Goal: Task Accomplishment & Management: Use online tool/utility

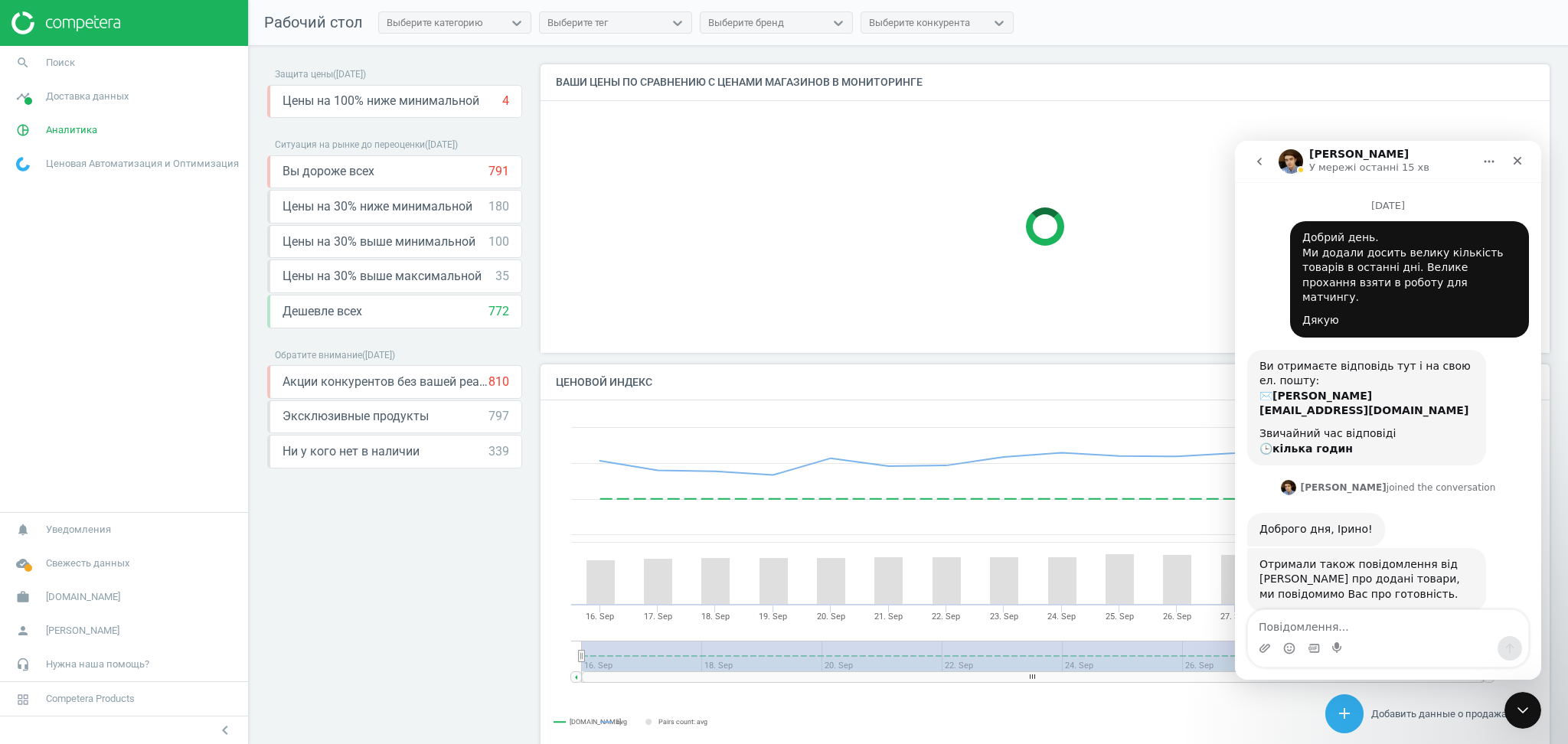
scroll to position [325, 0]
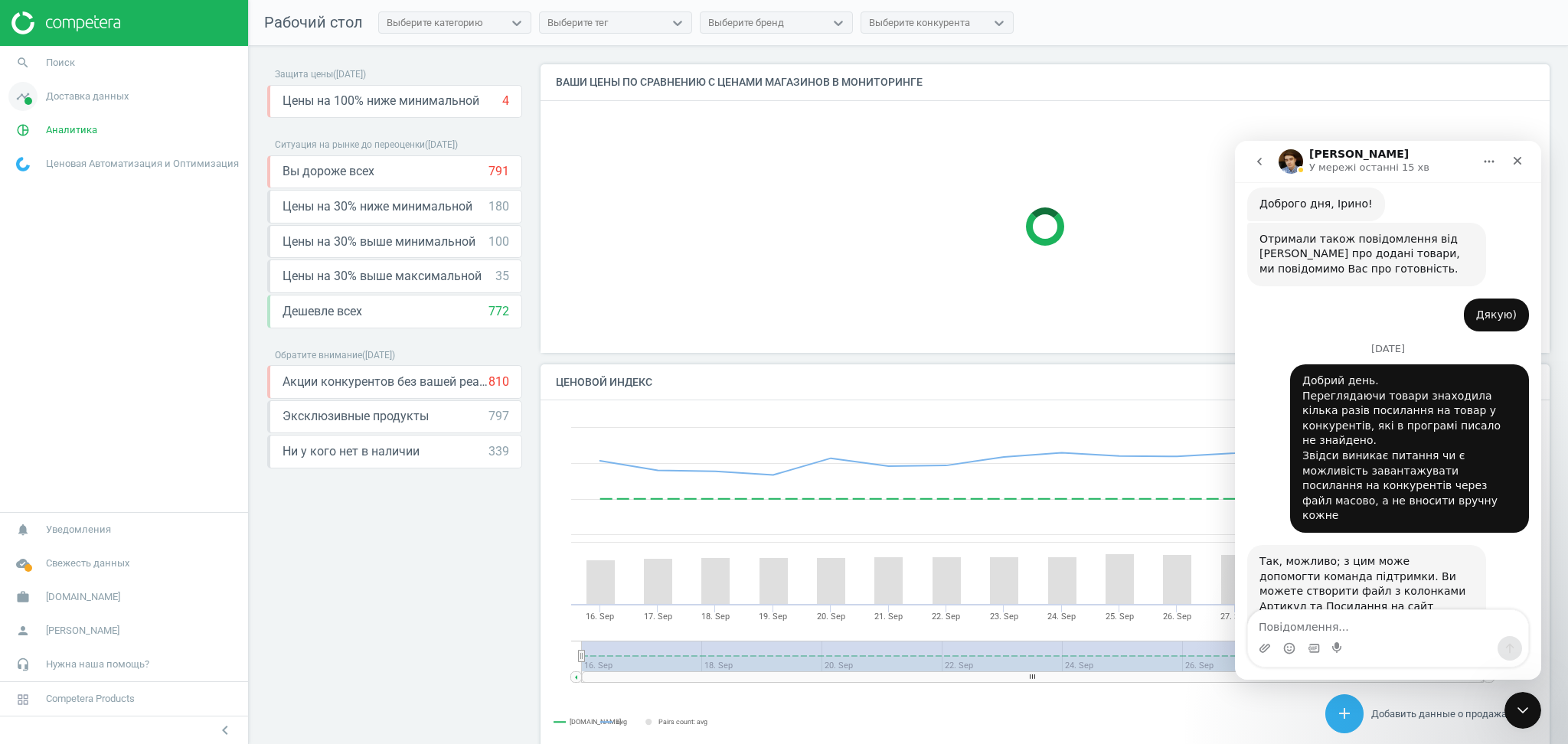
click at [32, 102] on icon "timeline" at bounding box center [22, 96] width 29 height 29
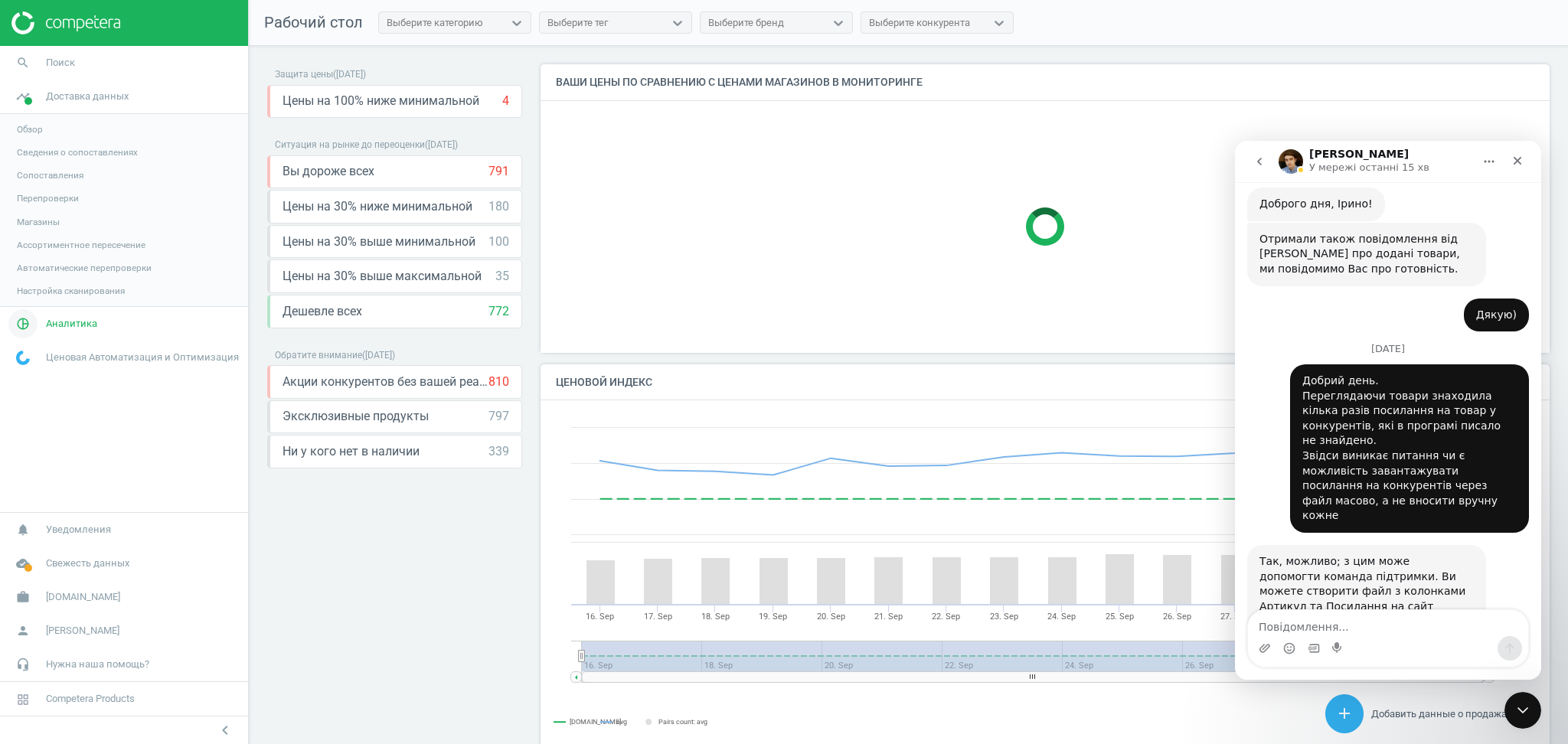
click at [53, 329] on span "Аналитика" at bounding box center [72, 324] width 51 height 14
click at [39, 188] on span "Товары" at bounding box center [32, 186] width 32 height 12
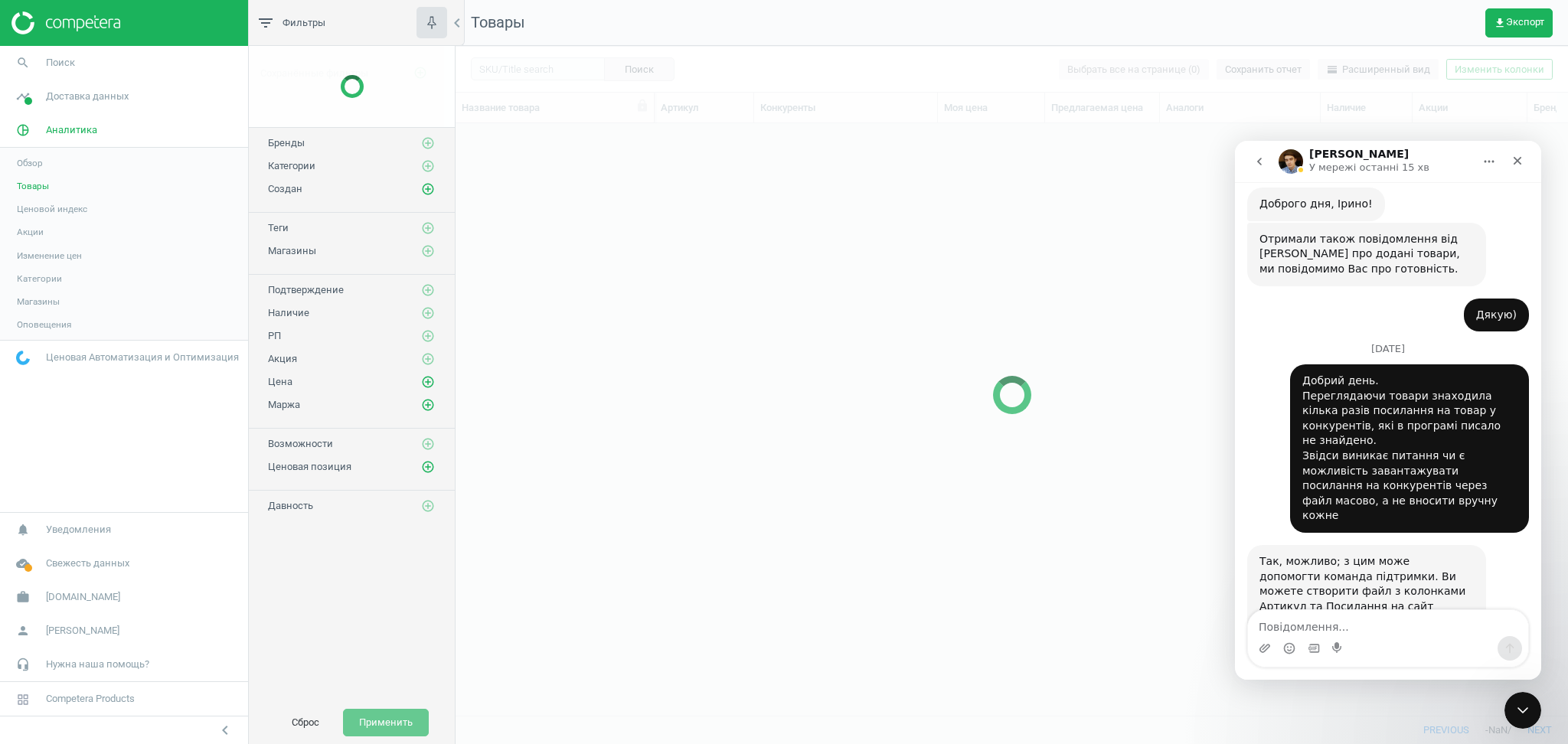
scroll to position [562, 1097]
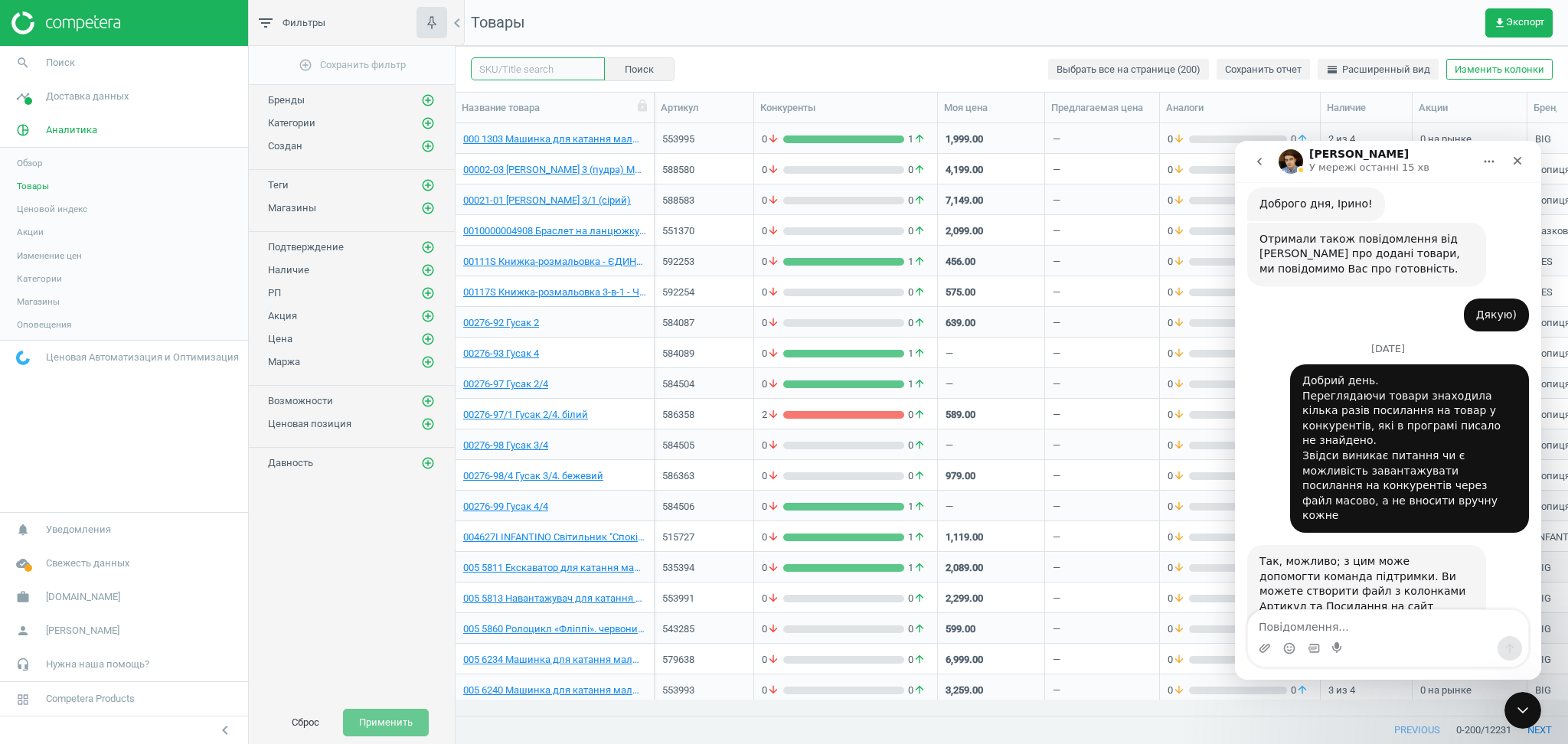
click at [538, 70] on input "text" at bounding box center [538, 69] width 134 height 23
paste input "546506"
type input "546506"
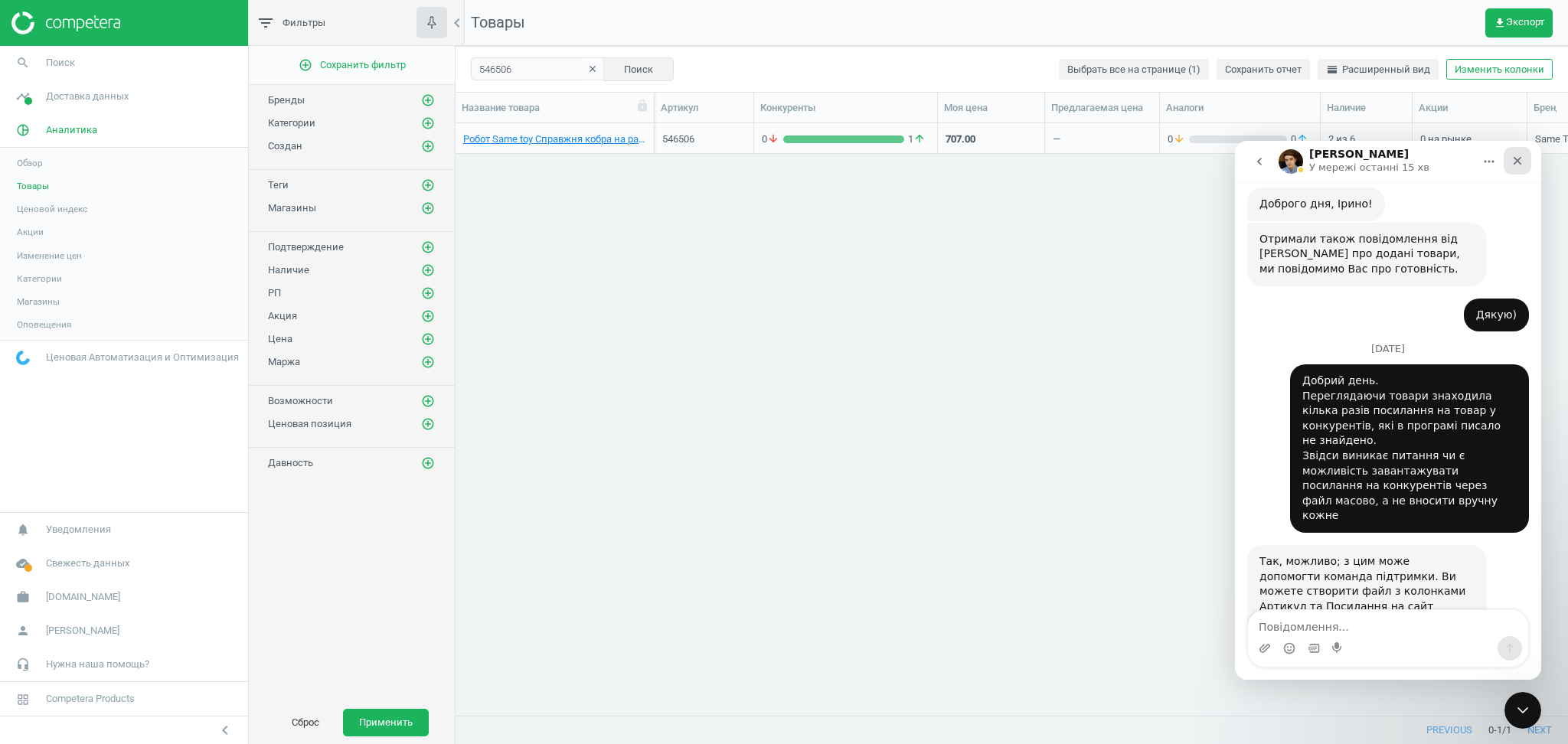
click at [1512, 154] on icon "Закрити" at bounding box center [1518, 160] width 12 height 12
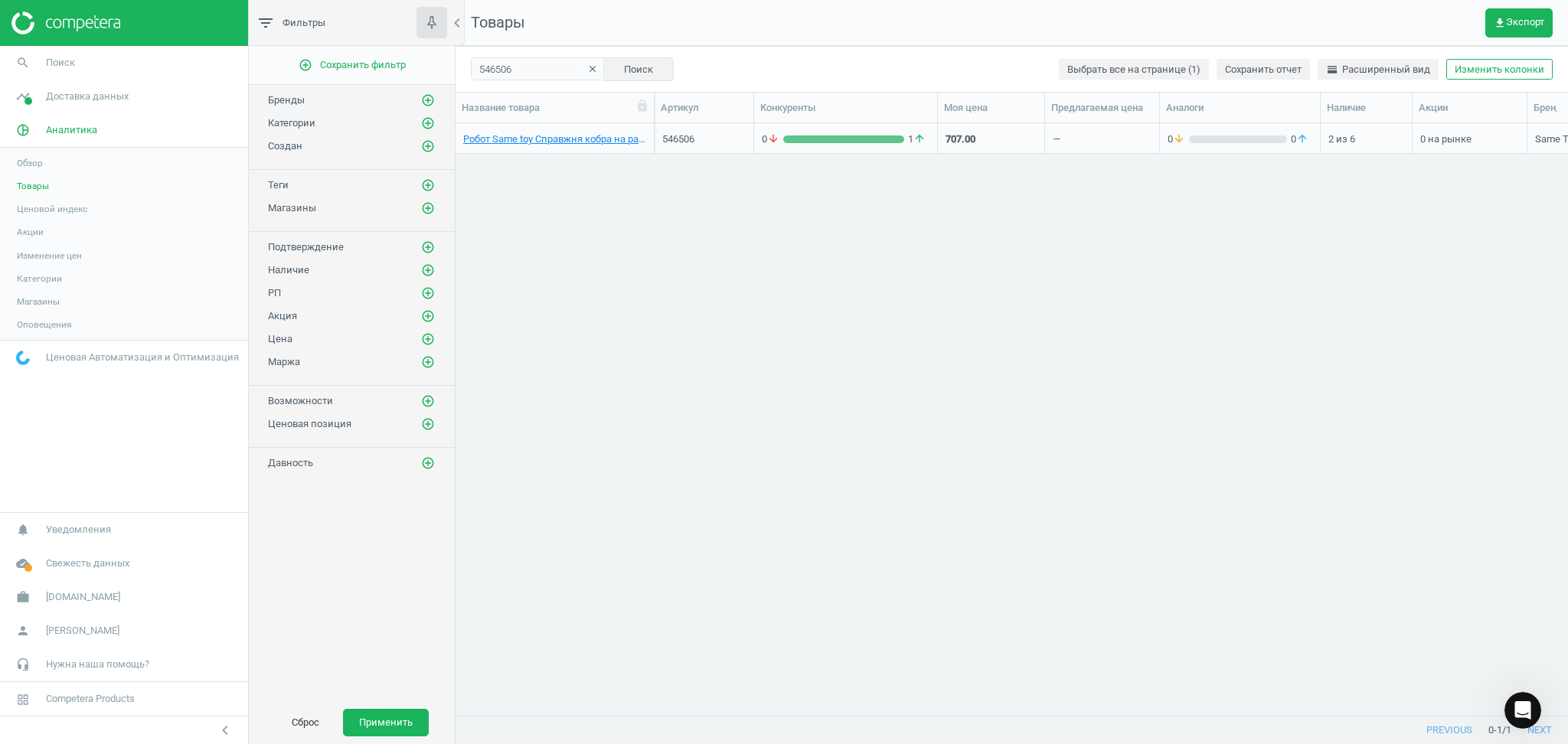
scroll to position [325, 0]
click at [988, 143] on div "707.00" at bounding box center [991, 138] width 91 height 26
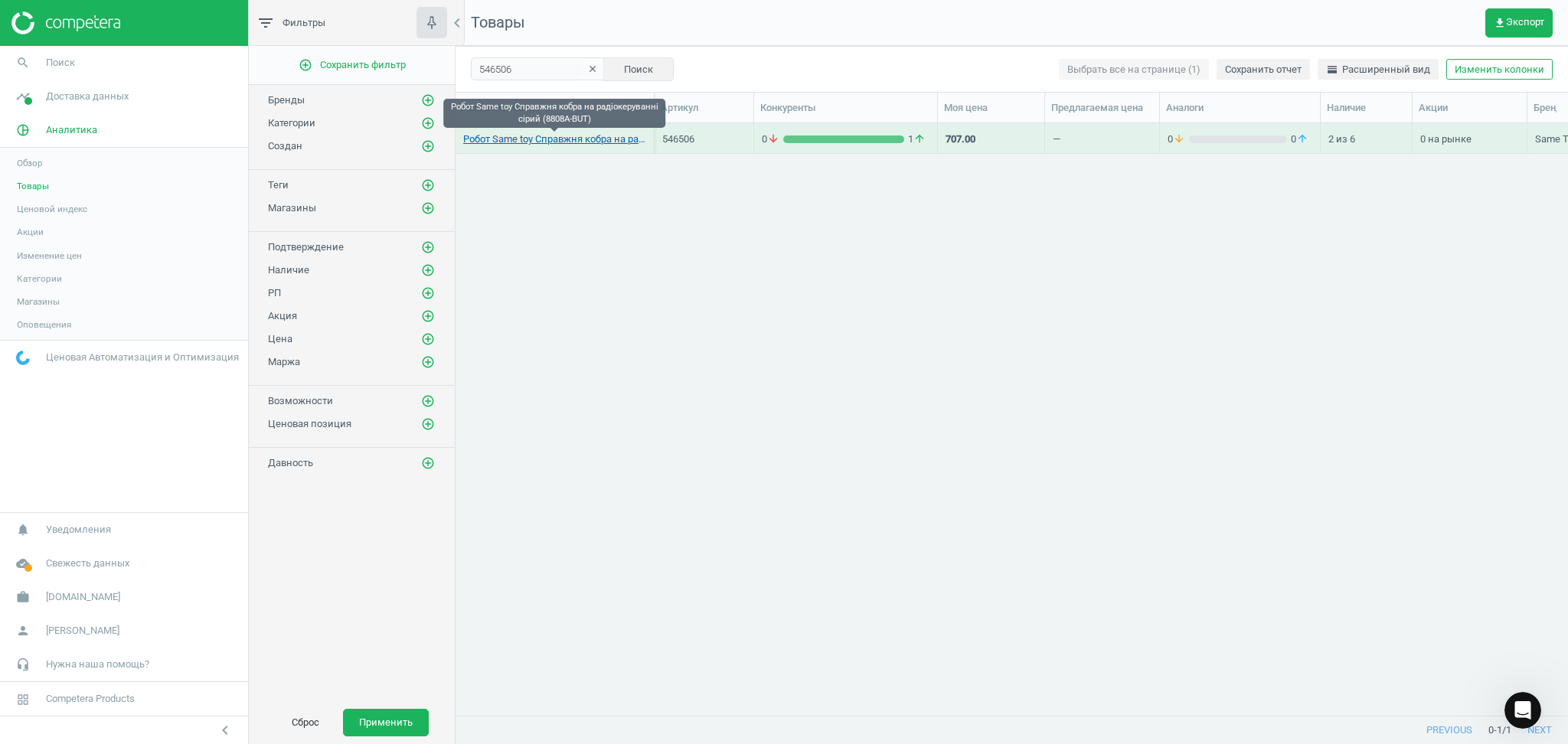
click at [536, 135] on link "Робот Same toy Справжня кобра на радіокеруванні сірий (8808A-BUT)" at bounding box center [555, 139] width 183 height 14
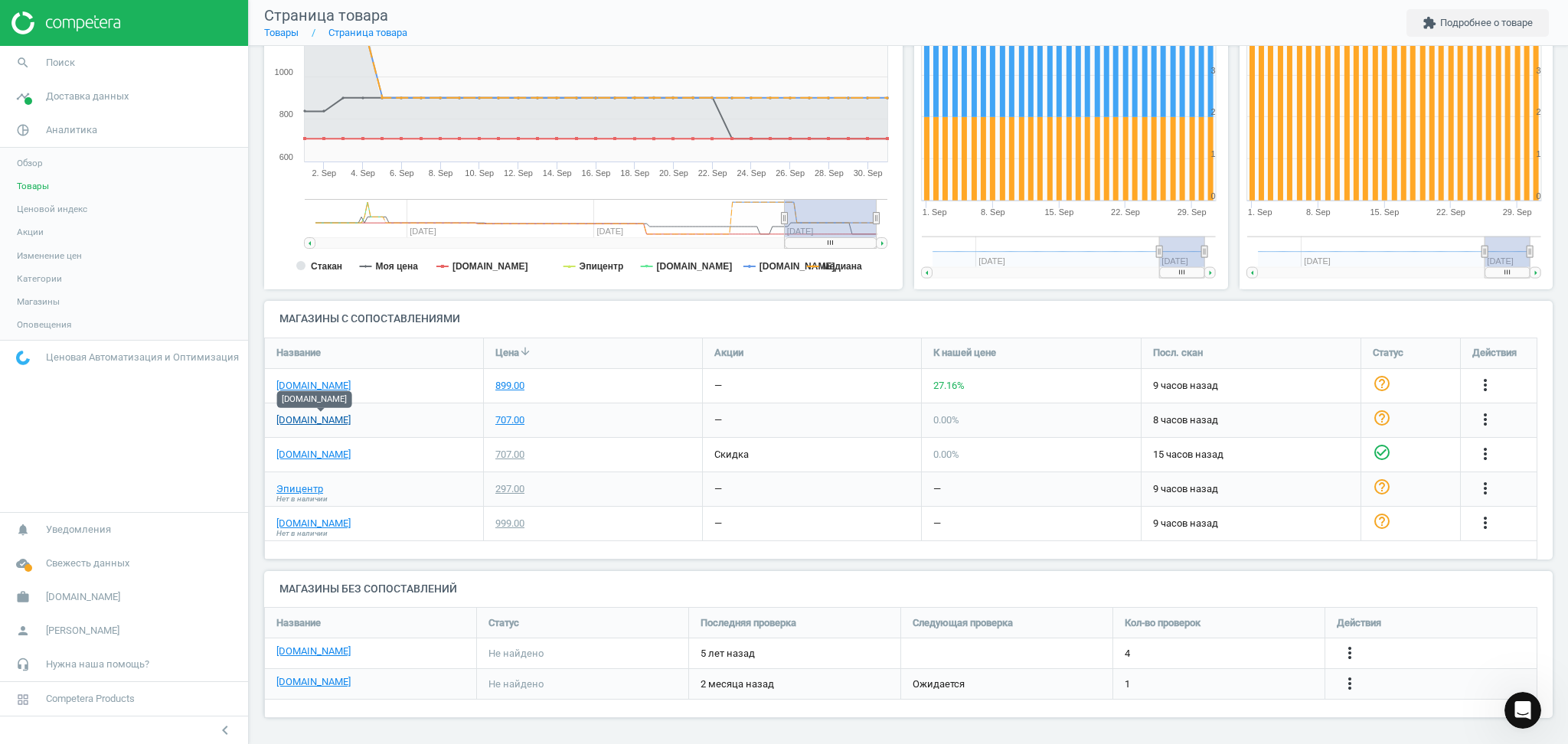
click at [306, 419] on link "[DOMAIN_NAME]" at bounding box center [314, 420] width 74 height 14
click at [1483, 414] on icon "more_vert" at bounding box center [1485, 419] width 18 height 18
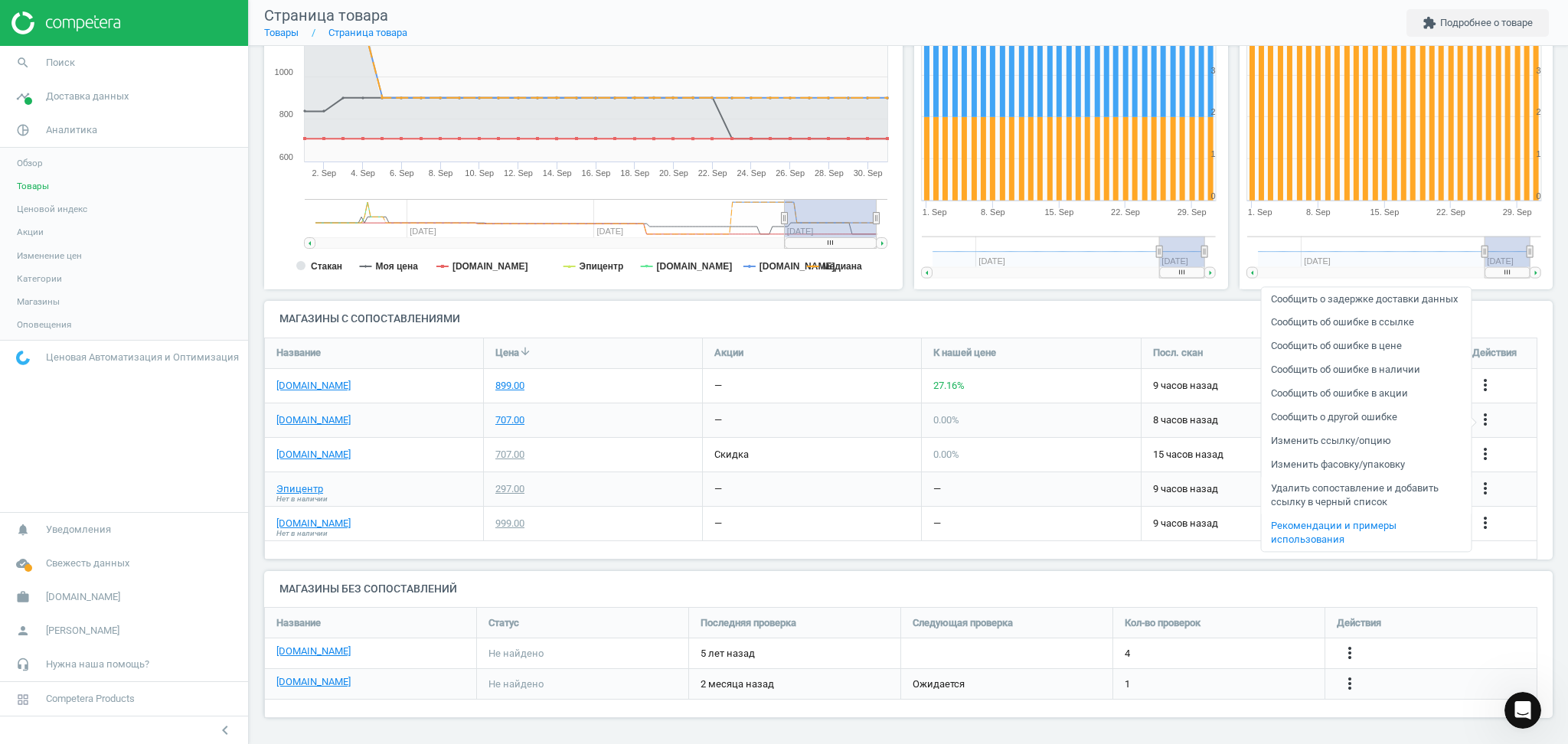
click at [1349, 489] on link "Удалить сопоставление и добавить ссылку в черный список" at bounding box center [1367, 495] width 210 height 37
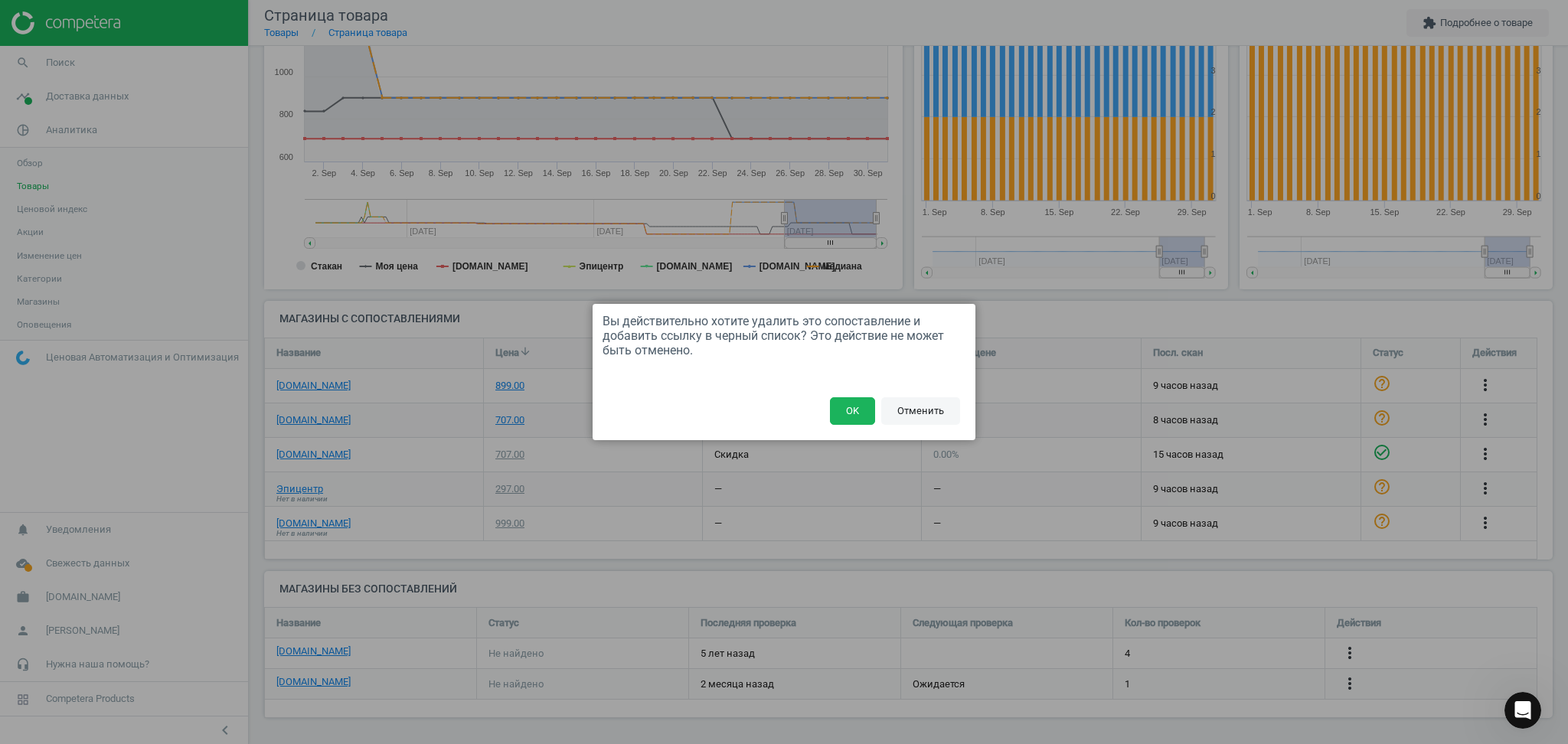
click at [935, 407] on button "Отменить" at bounding box center [921, 410] width 79 height 27
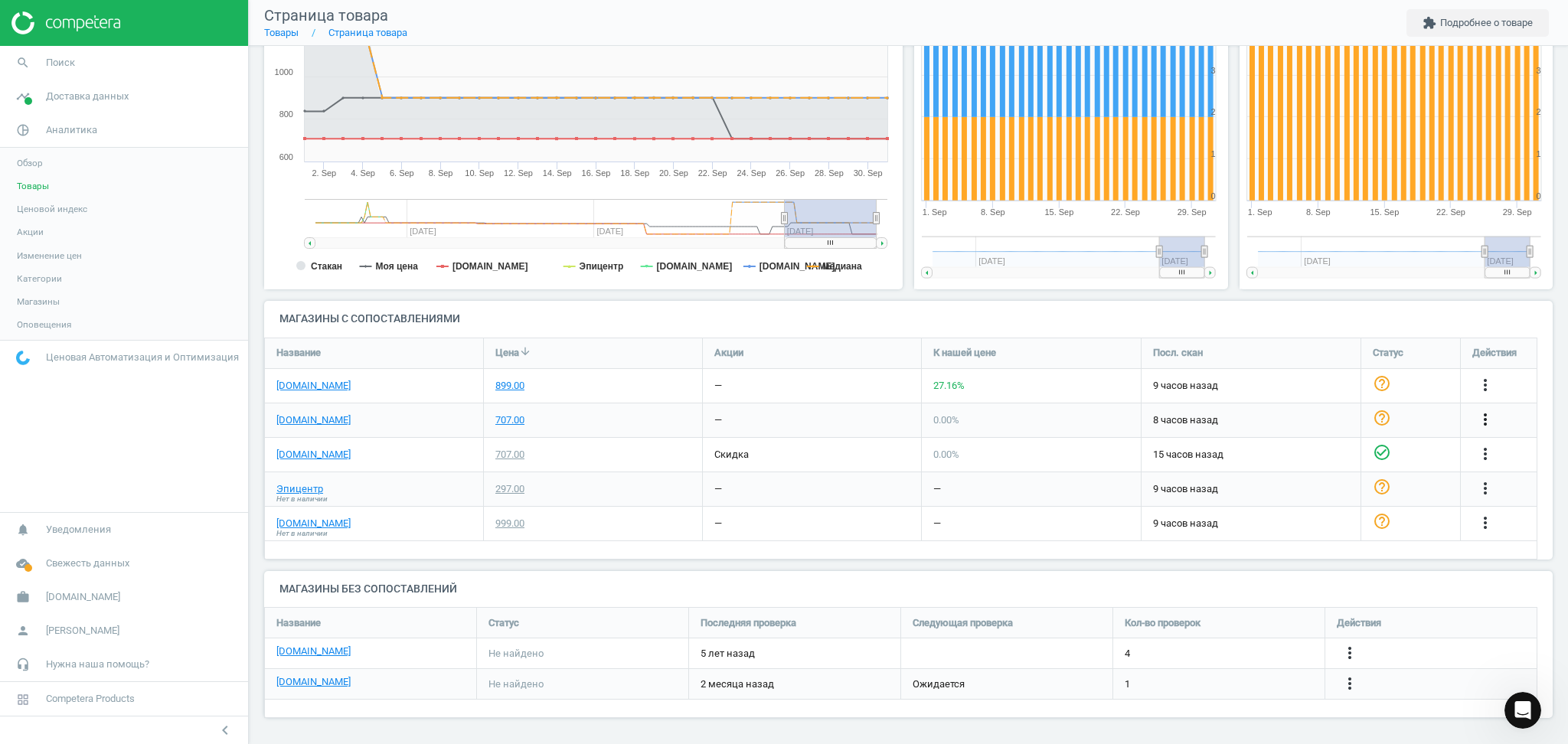
click at [1487, 417] on icon "more_vert" at bounding box center [1485, 419] width 18 height 18
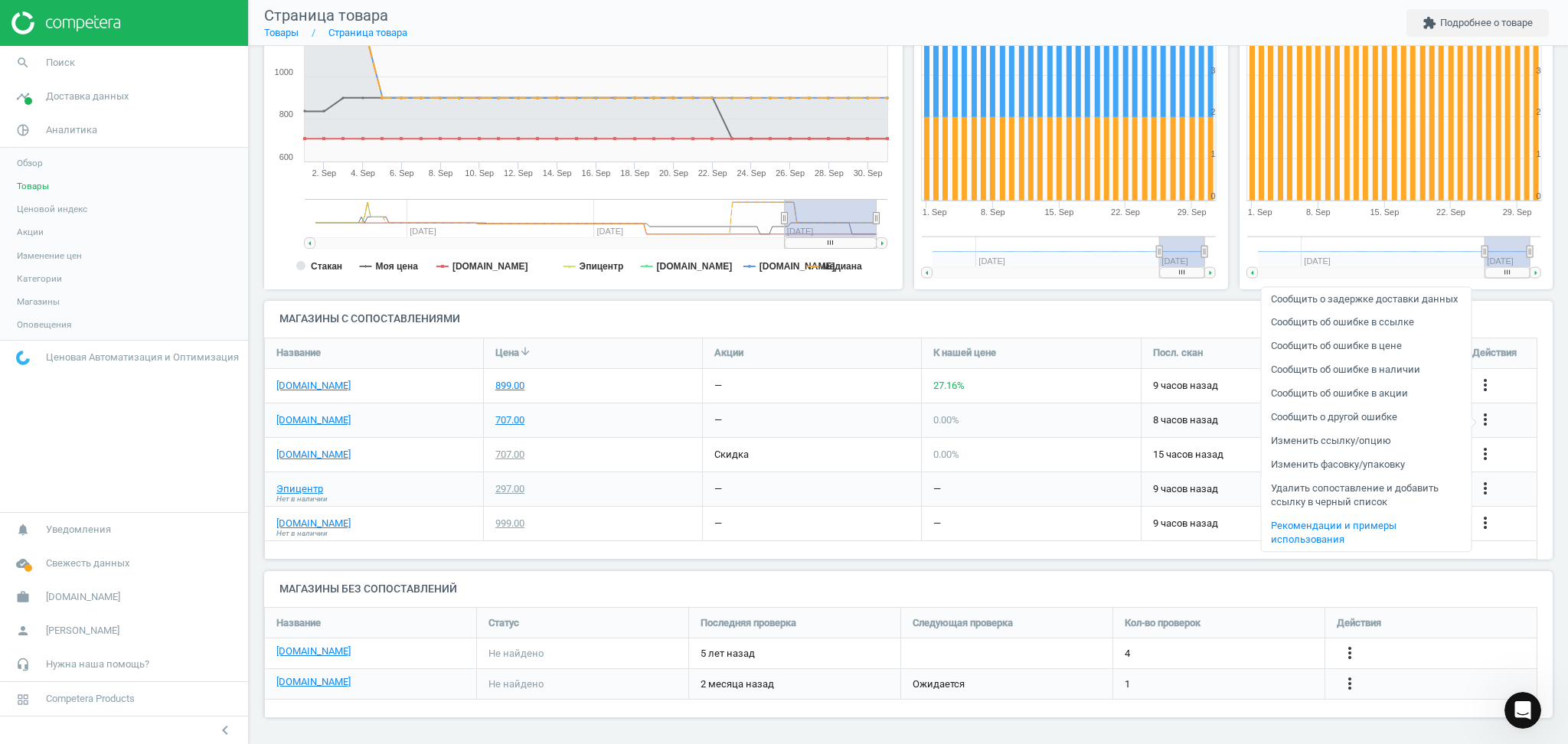
click at [1338, 491] on link "Удалить сопоставление и добавить ссылку в черный список" at bounding box center [1367, 495] width 210 height 37
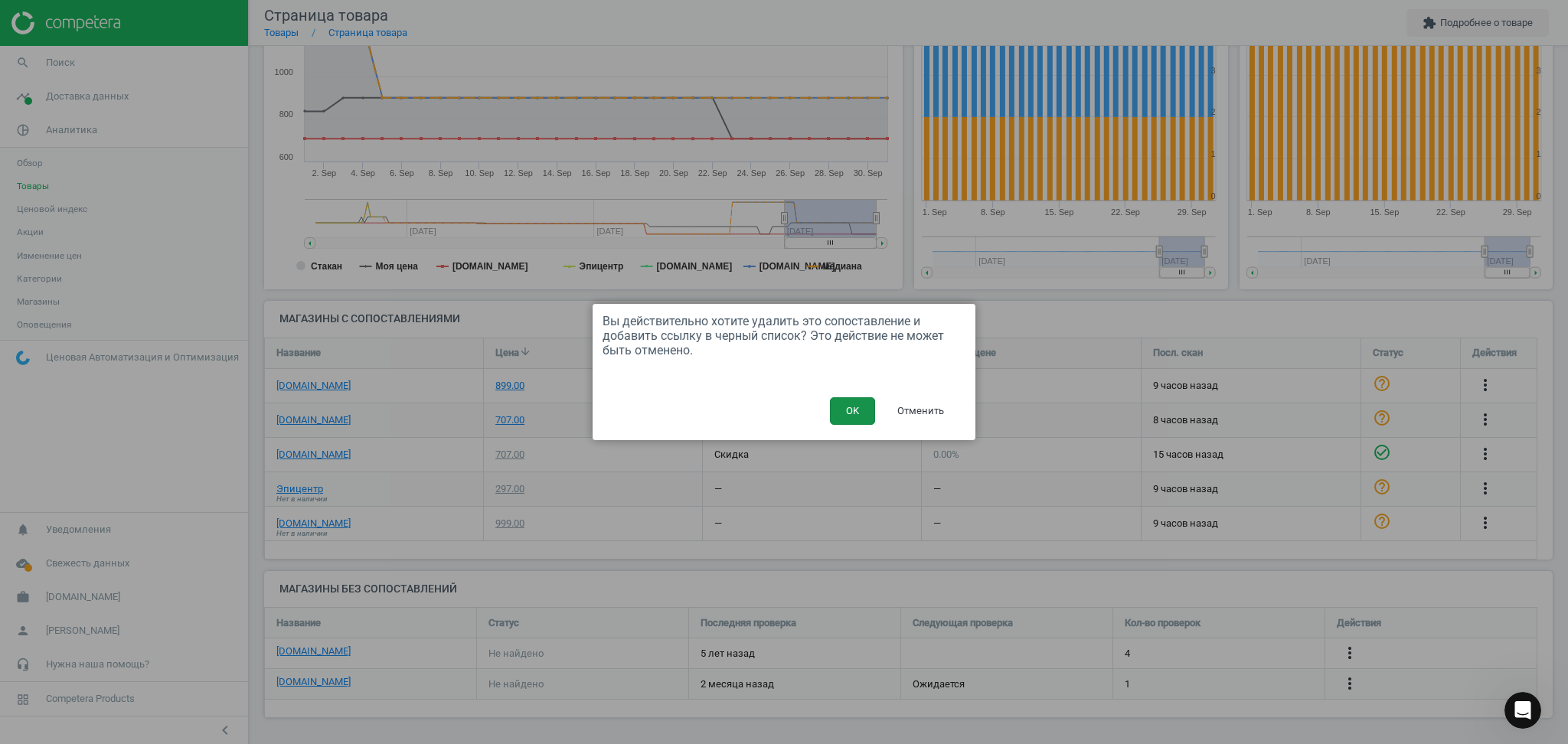
click at [844, 410] on button "OK" at bounding box center [852, 410] width 45 height 27
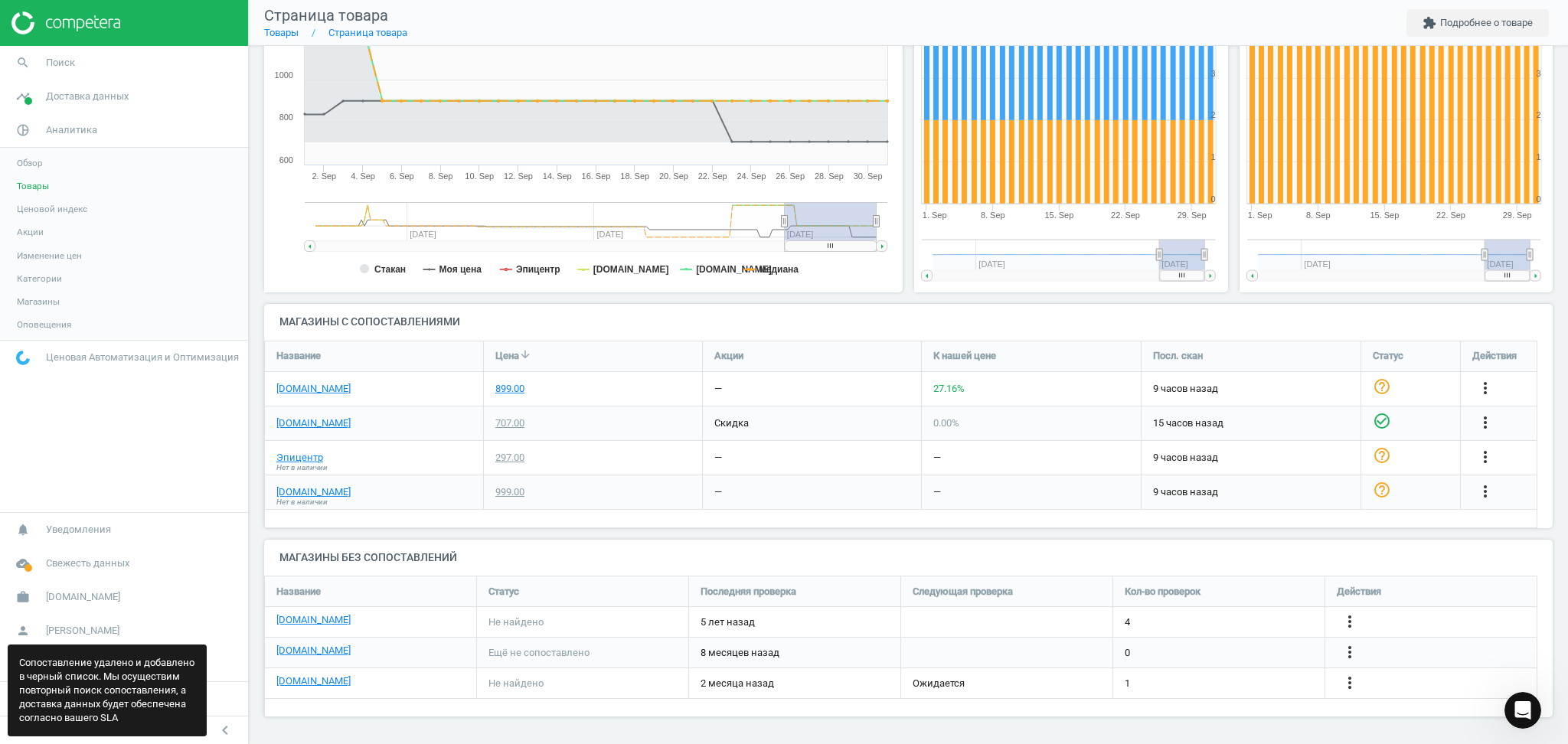
scroll to position [173, 1305]
click at [295, 390] on link "[DOMAIN_NAME]" at bounding box center [314, 390] width 74 height 14
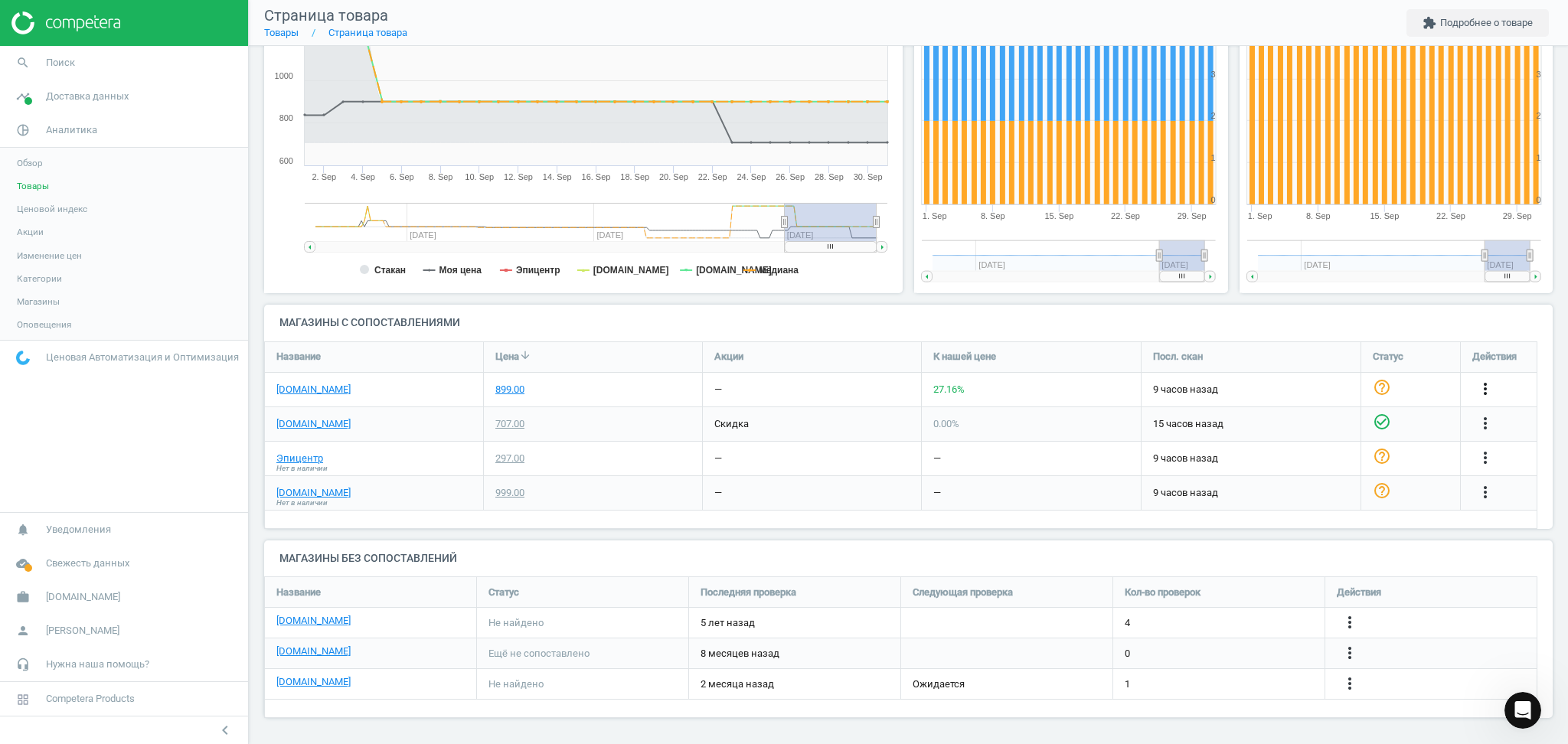
click at [1486, 386] on icon "more_vert" at bounding box center [1485, 389] width 18 height 18
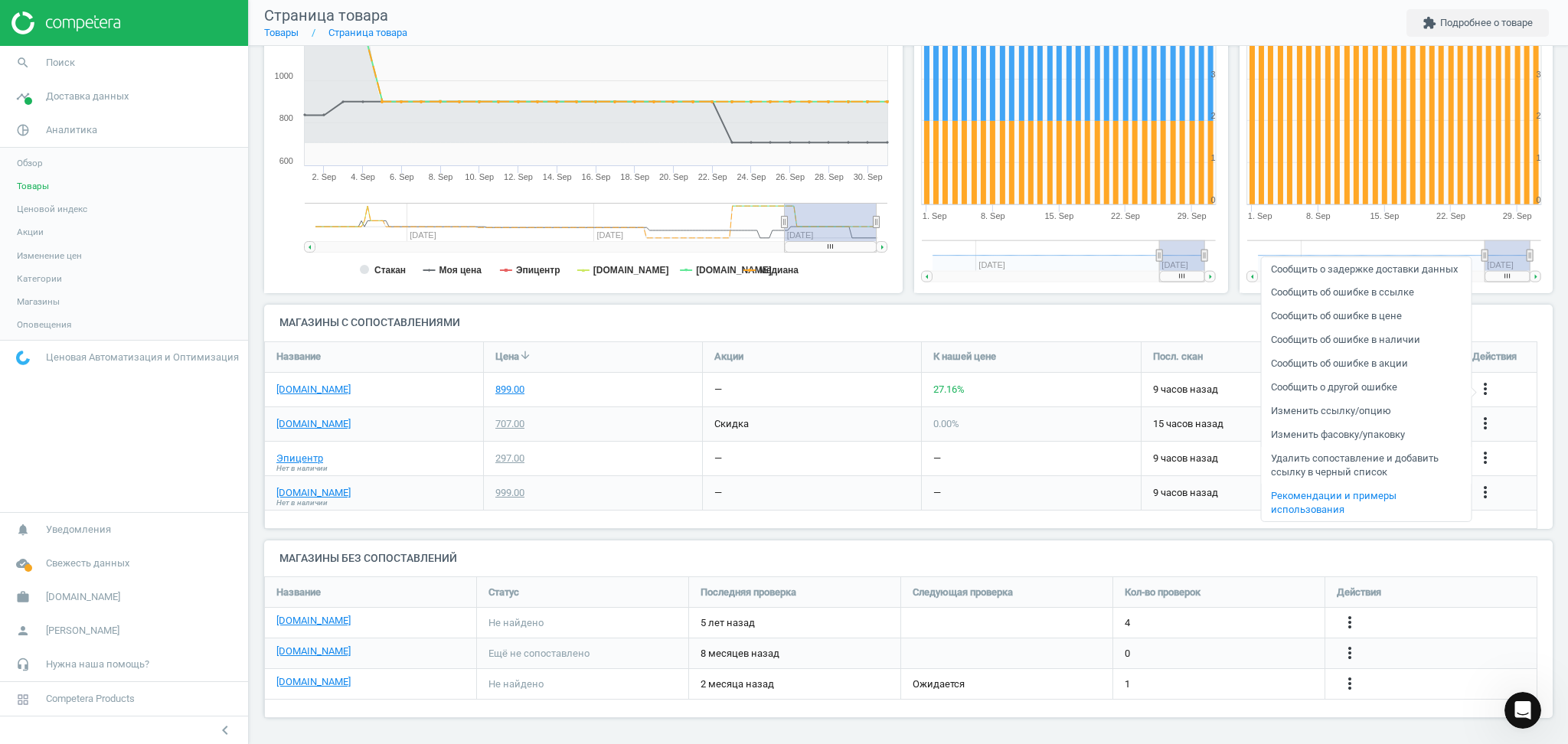
click at [1338, 459] on link "Удалить сопоставление и добавить ссылку в черный список" at bounding box center [1367, 465] width 210 height 37
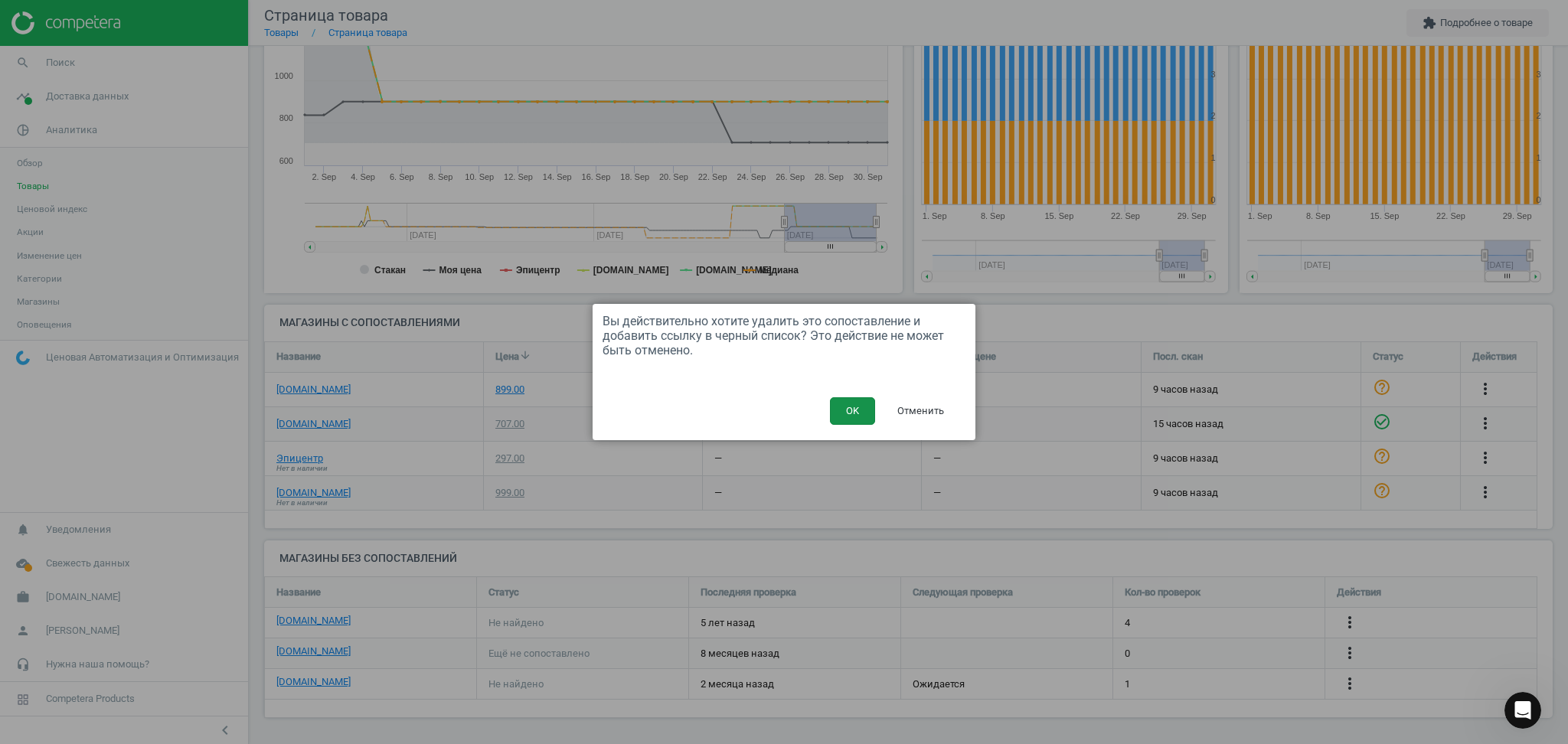
click at [851, 412] on button "OK" at bounding box center [852, 410] width 45 height 27
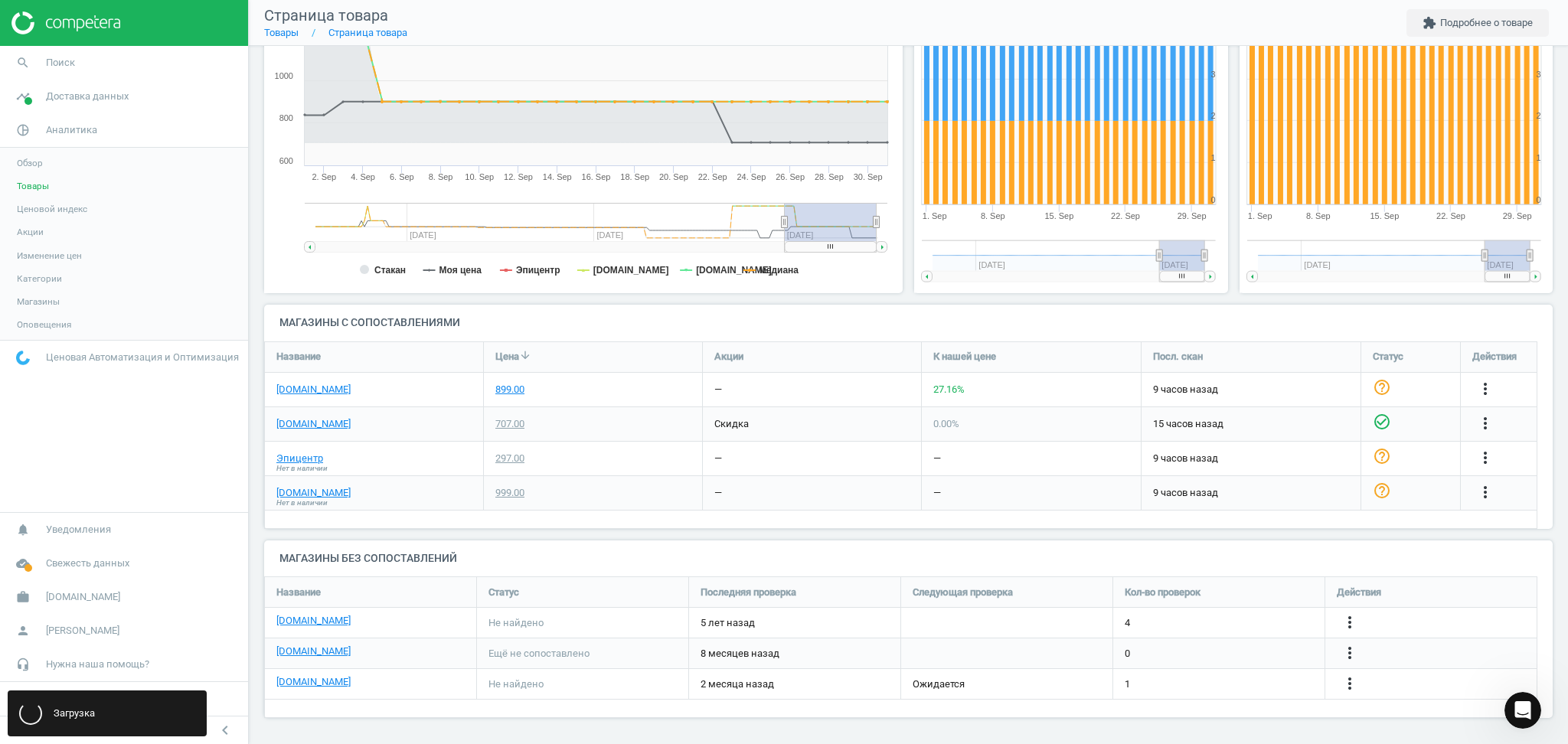
scroll to position [7, 7]
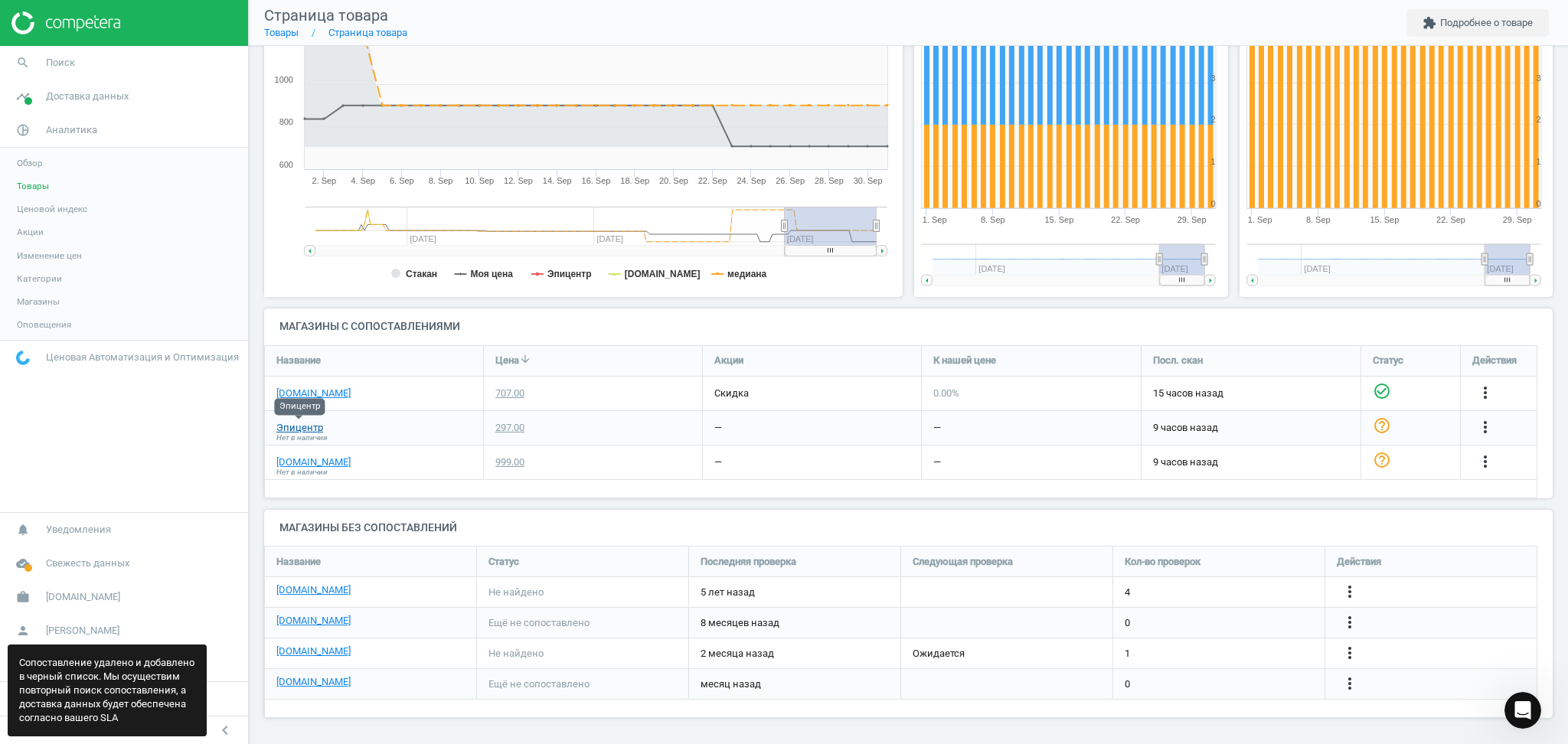
click at [302, 428] on link "Эпицентр" at bounding box center [300, 428] width 47 height 14
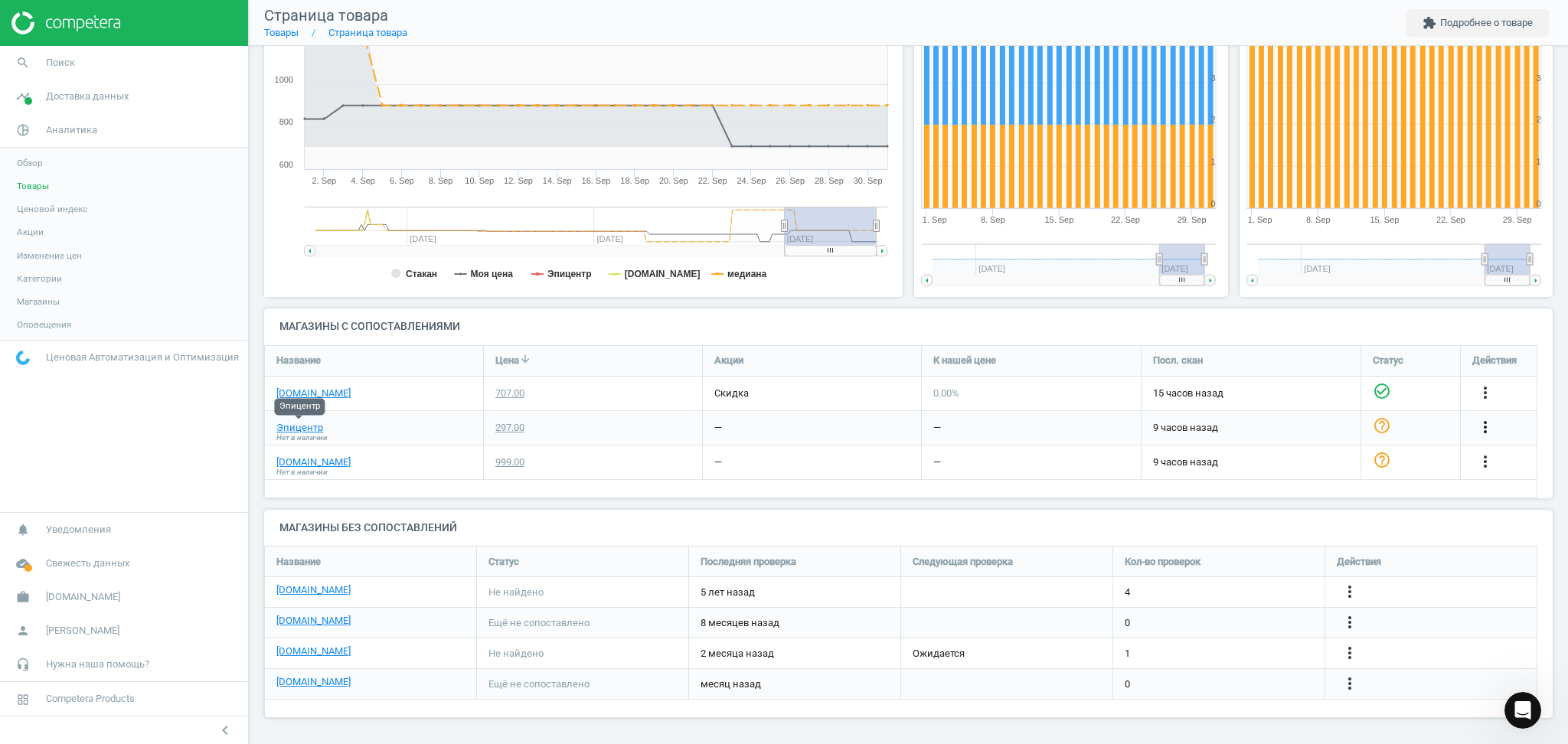
click at [1487, 427] on icon "more_vert" at bounding box center [1485, 427] width 18 height 18
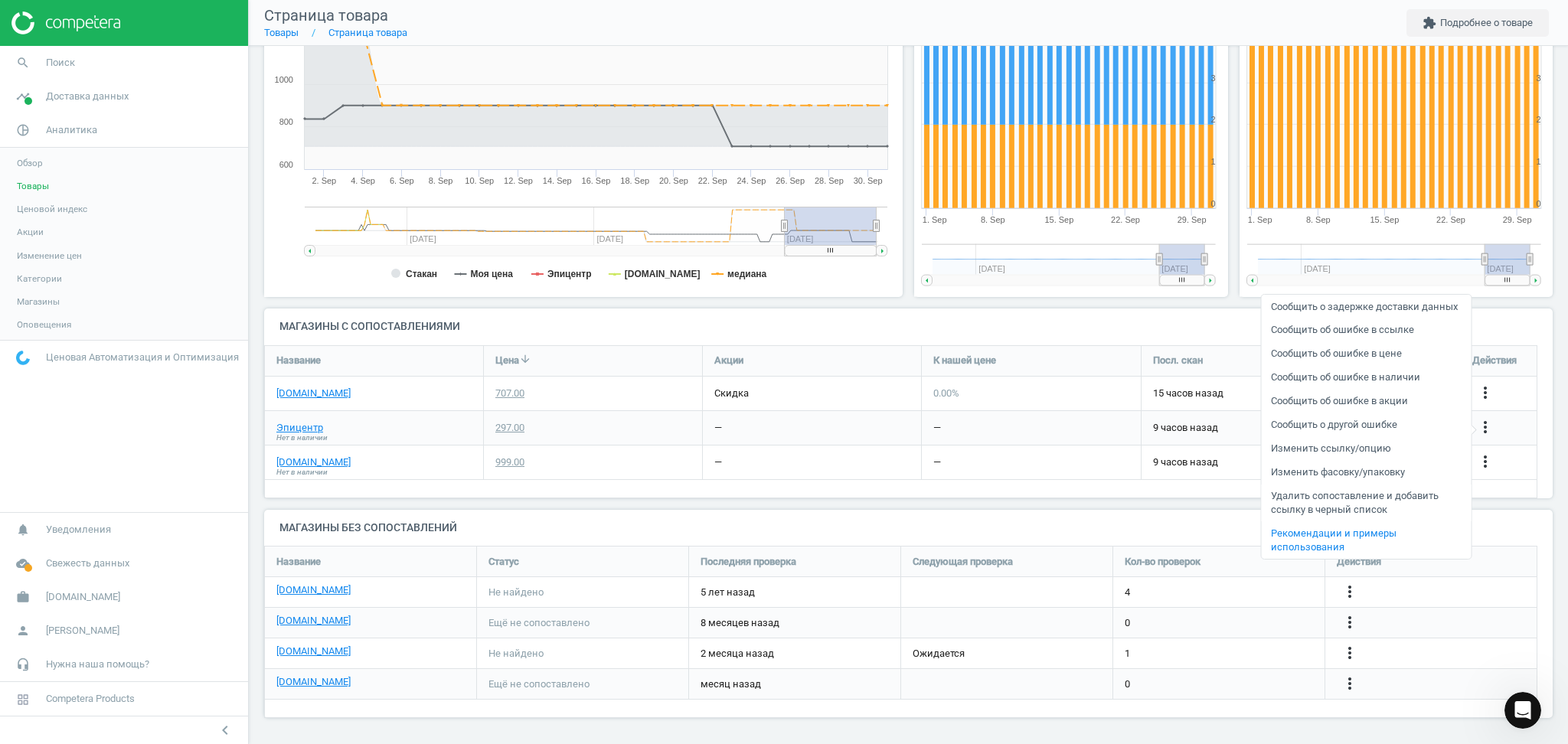
click at [1305, 496] on link "Удалить сопоставление и добавить ссылку в черный список" at bounding box center [1367, 503] width 210 height 37
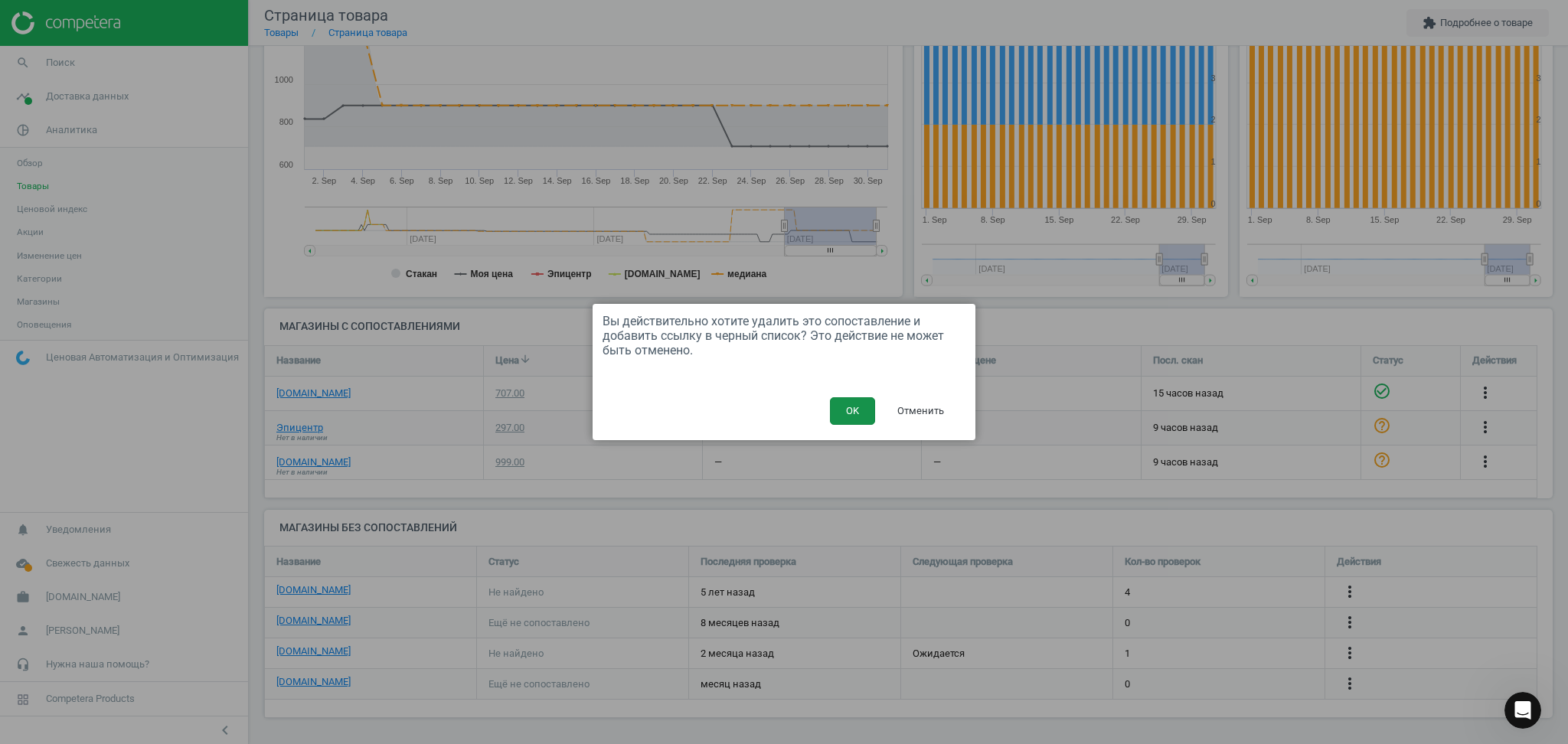
click at [841, 410] on button "OK" at bounding box center [852, 410] width 45 height 27
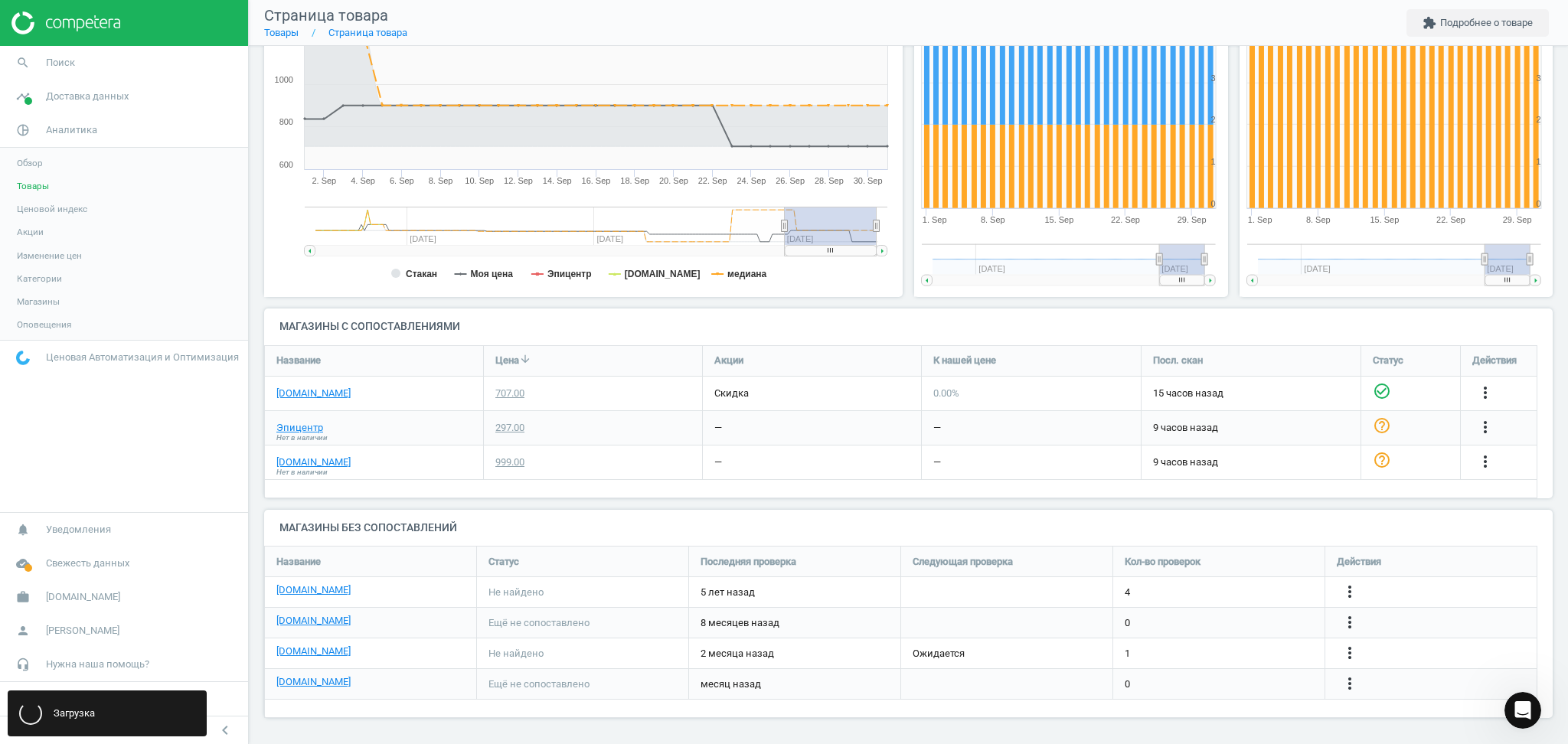
scroll to position [235, 1305]
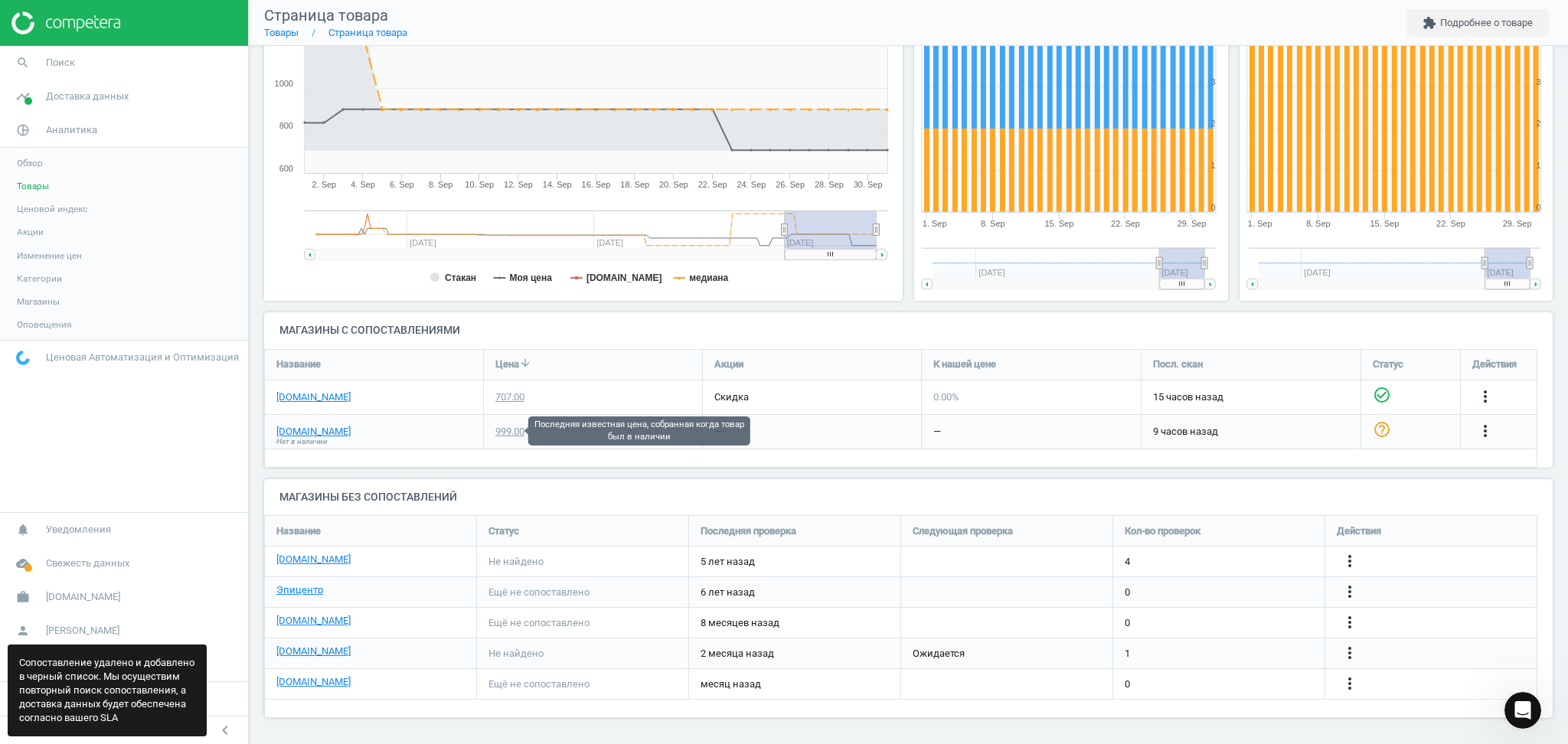
click at [511, 430] on div "999.00" at bounding box center [509, 432] width 29 height 14
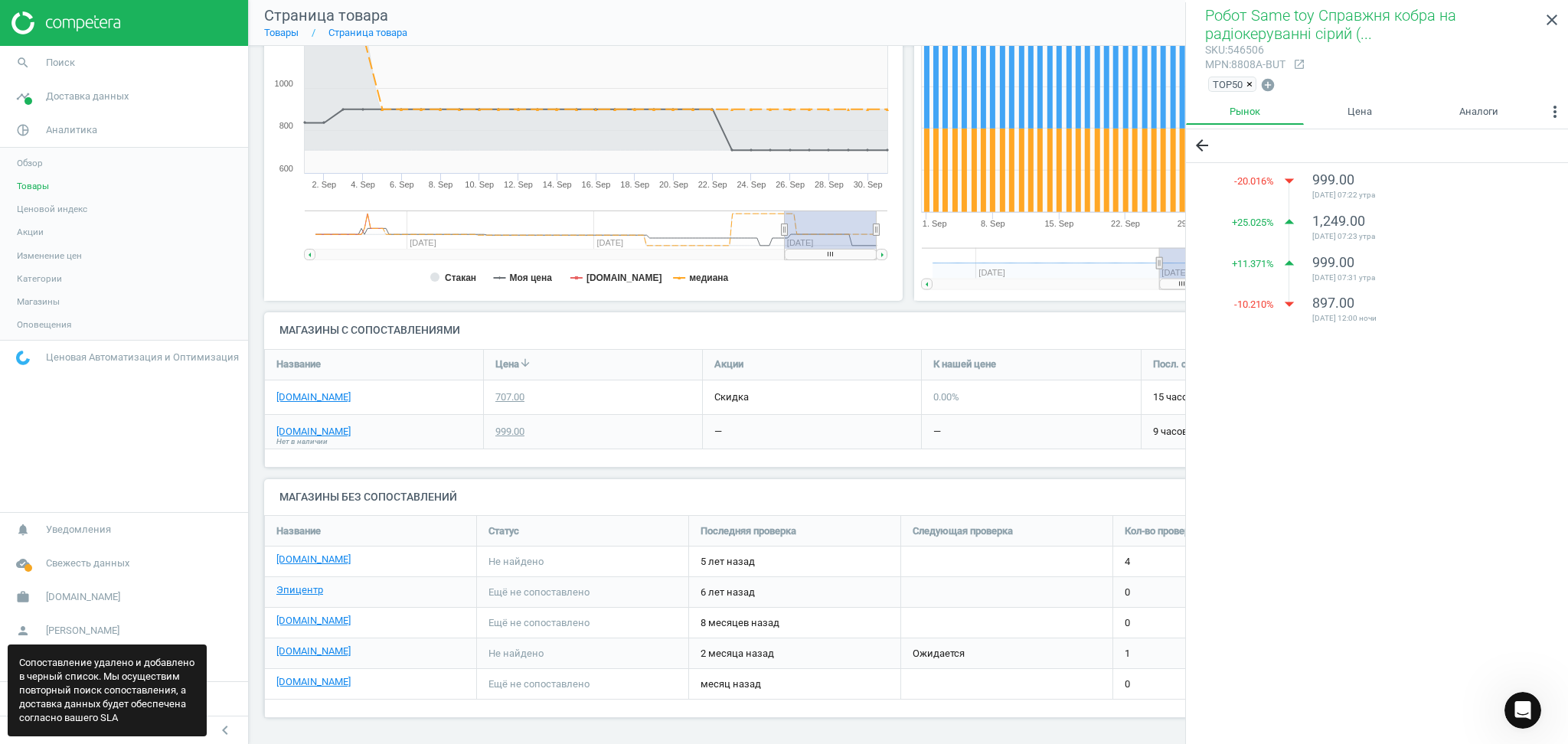
click at [292, 437] on span "Нет в наличии" at bounding box center [302, 442] width 51 height 11
click at [291, 431] on link "[DOMAIN_NAME]" at bounding box center [314, 432] width 74 height 14
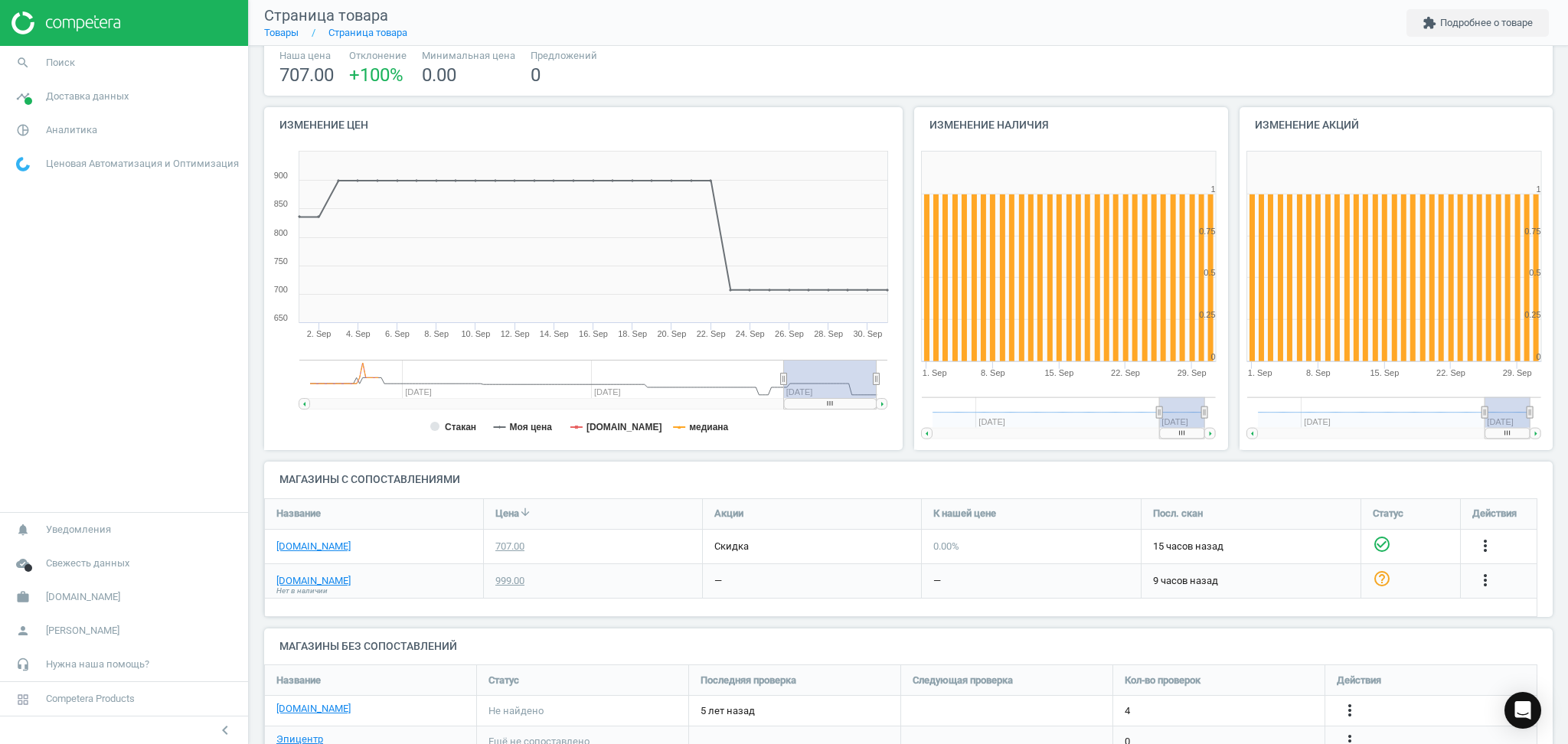
scroll to position [251, 0]
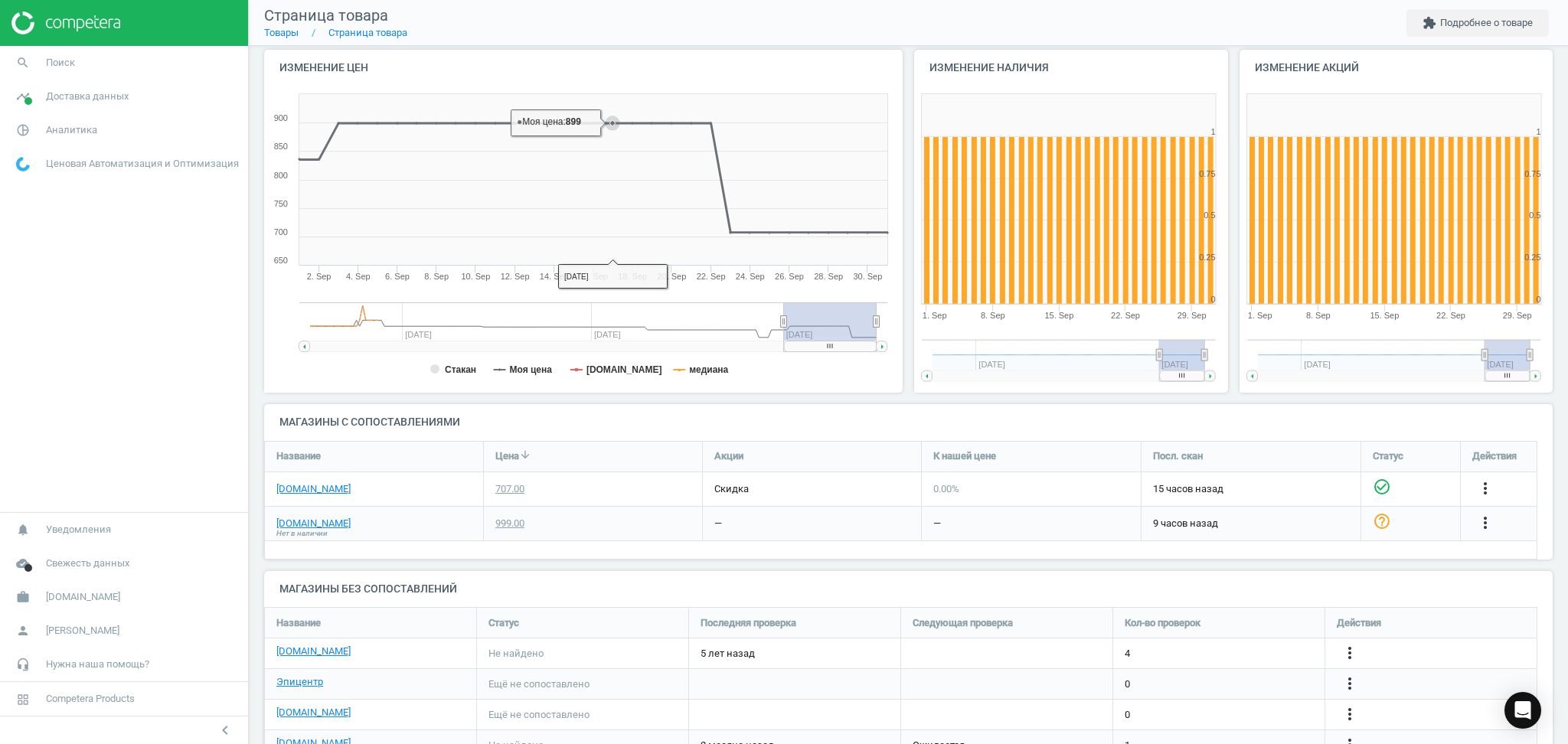
scroll to position [204, 0]
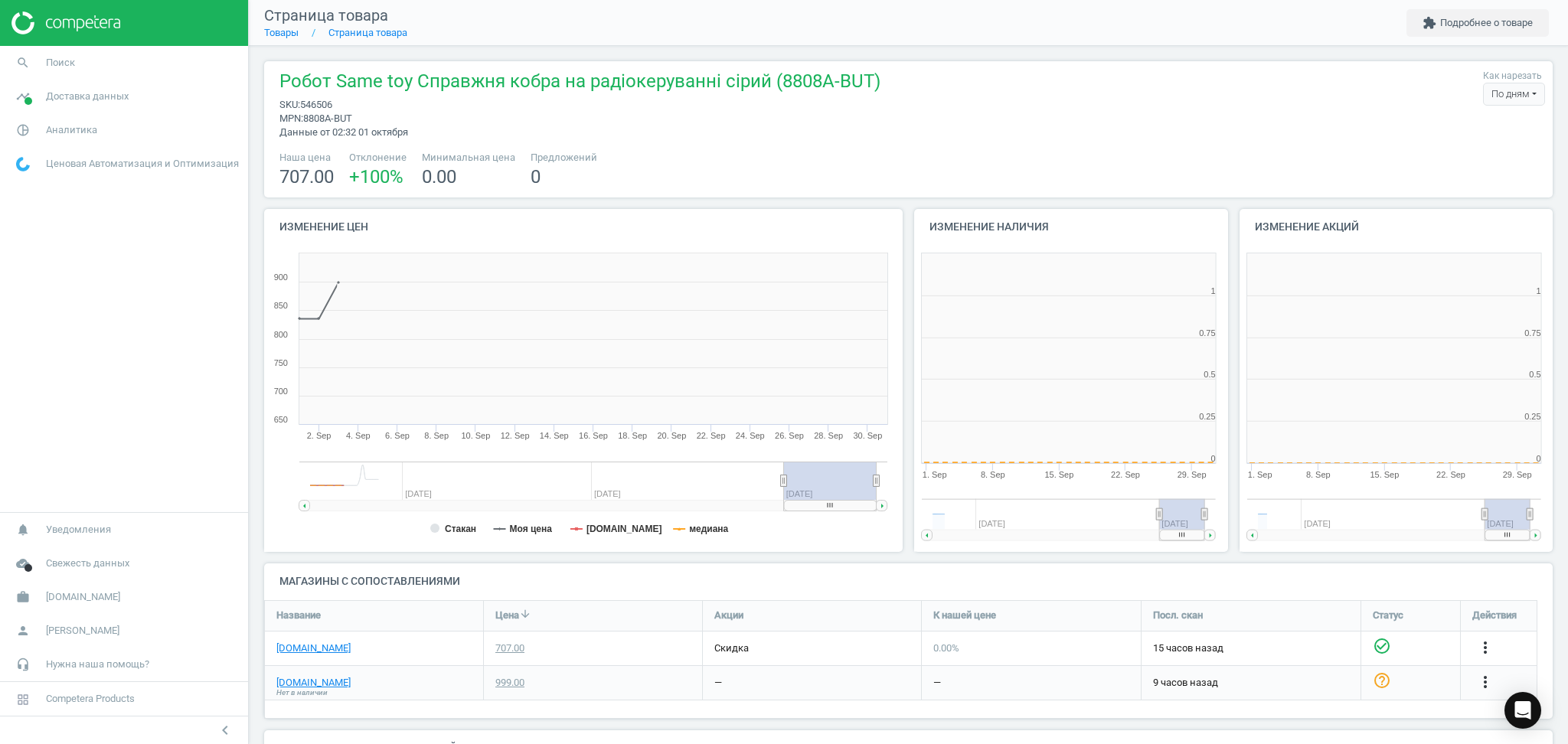
scroll to position [338, 340]
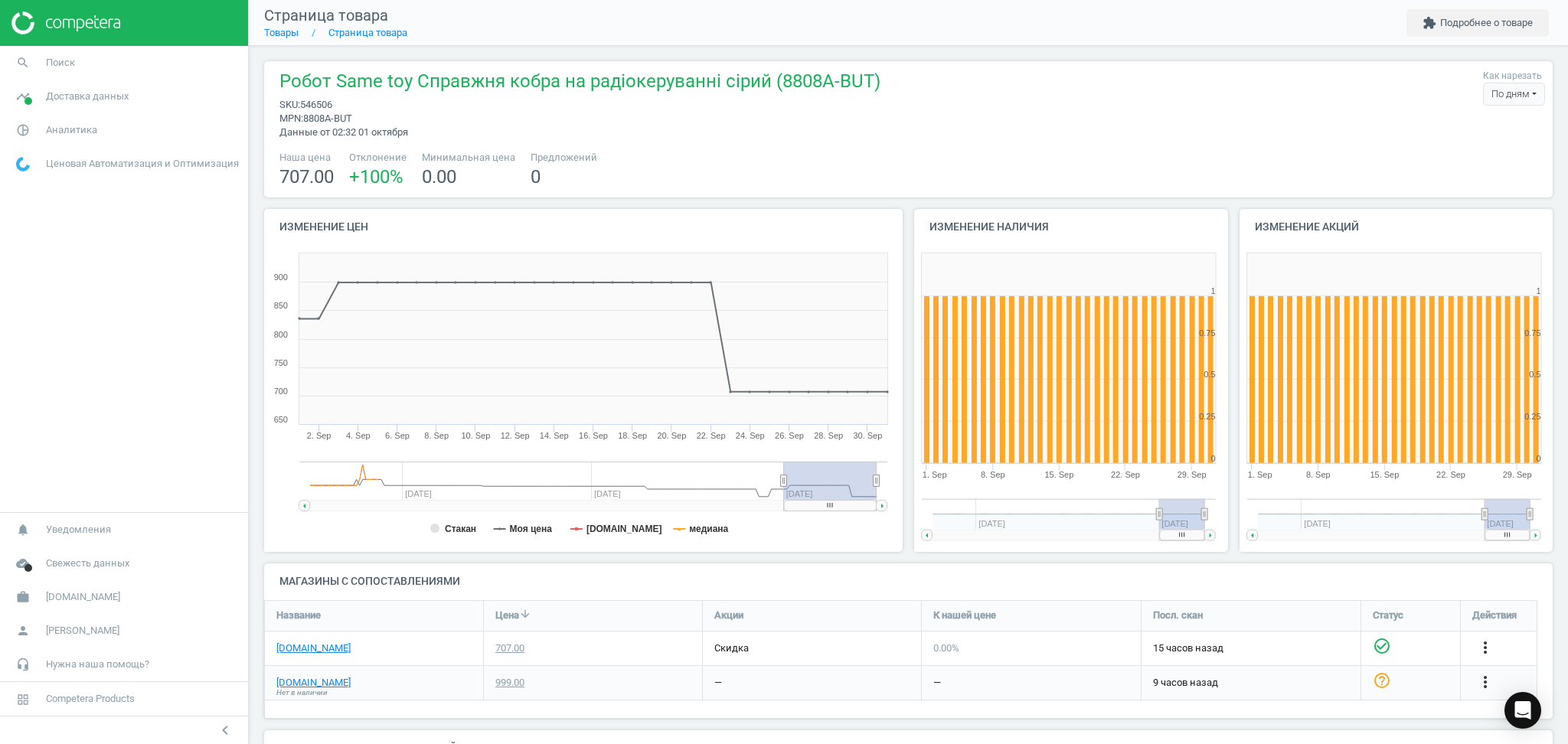
click at [328, 688] on span "Нет в наличии" at bounding box center [302, 693] width 51 height 11
click at [299, 686] on link "[DOMAIN_NAME]" at bounding box center [314, 683] width 74 height 14
